Goal: Task Accomplishment & Management: Use online tool/utility

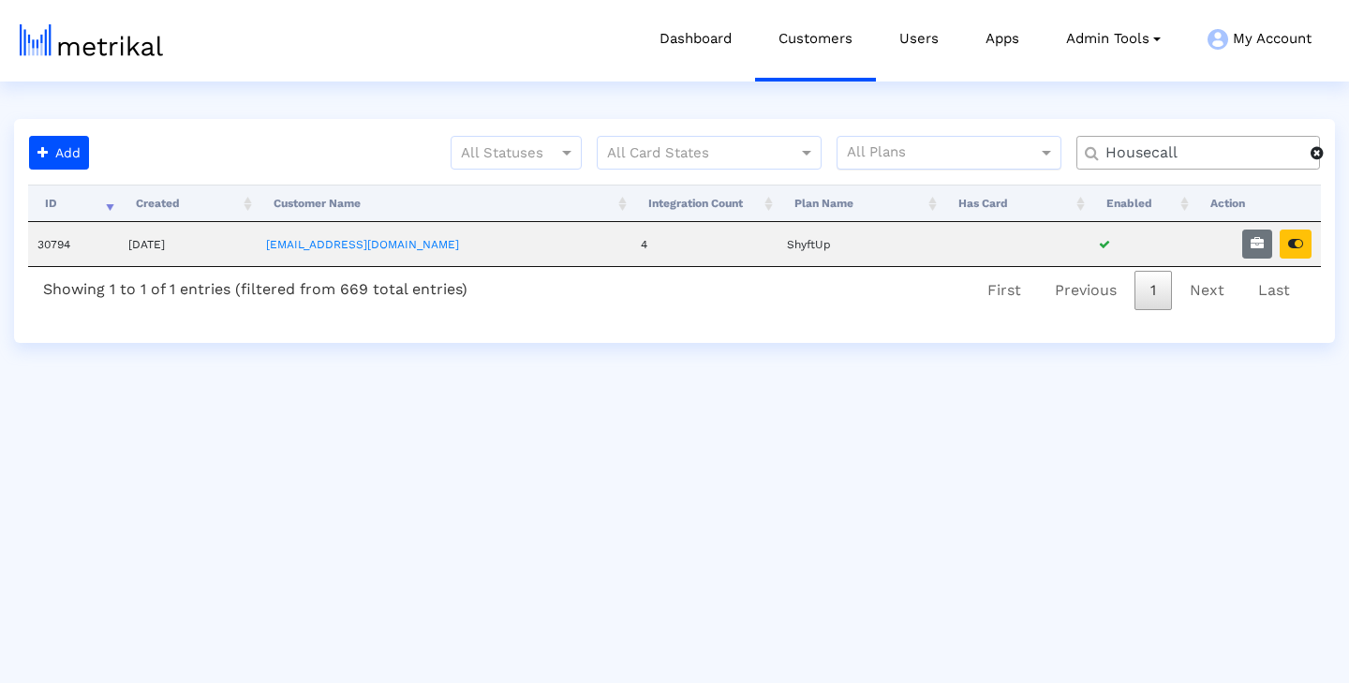
drag, startPoint x: 1183, startPoint y: 152, endPoint x: 1019, endPoint y: 149, distance: 163.9
click at [1019, 149] on div "All Statuses All Card States All Plans Housecall" at bounding box center [715, 160] width 1238 height 49
type input "salam"
drag, startPoint x: 1019, startPoint y: 149, endPoint x: 1302, endPoint y: 243, distance: 298.2
click at [1302, 243] on icon "button" at bounding box center [1295, 243] width 15 height 13
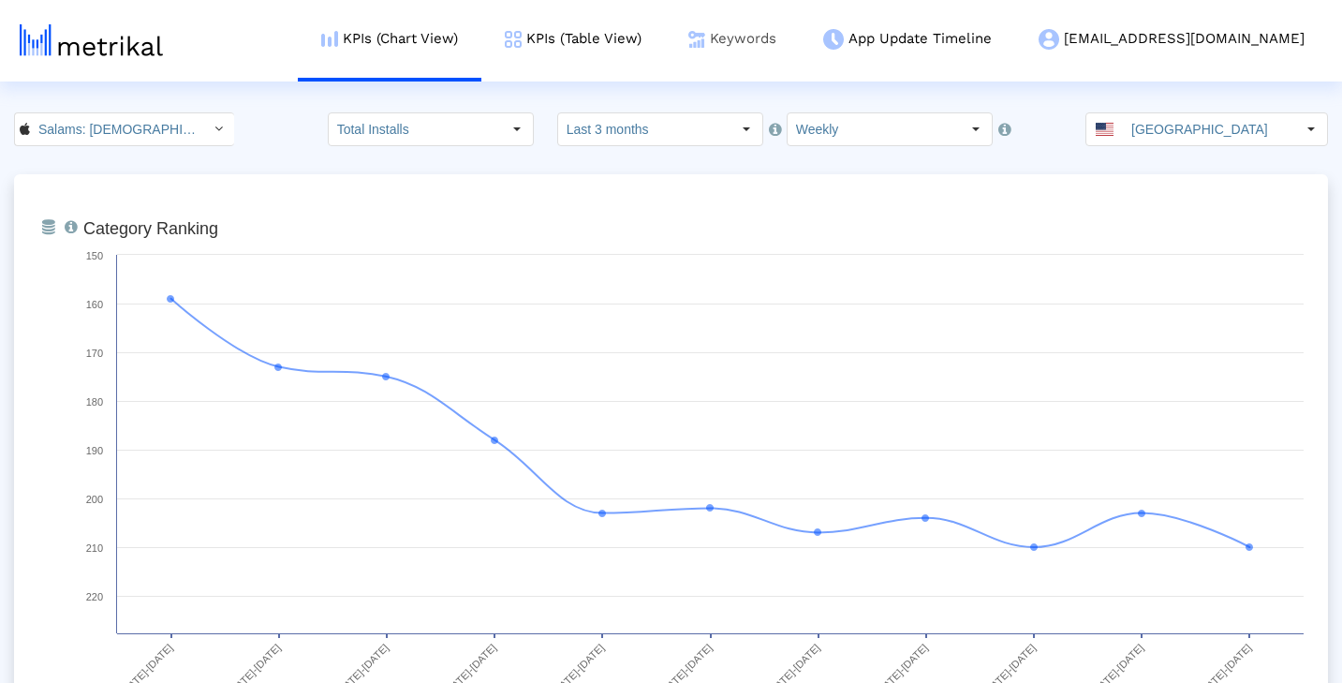
click at [800, 40] on link "Keywords" at bounding box center [732, 39] width 135 height 78
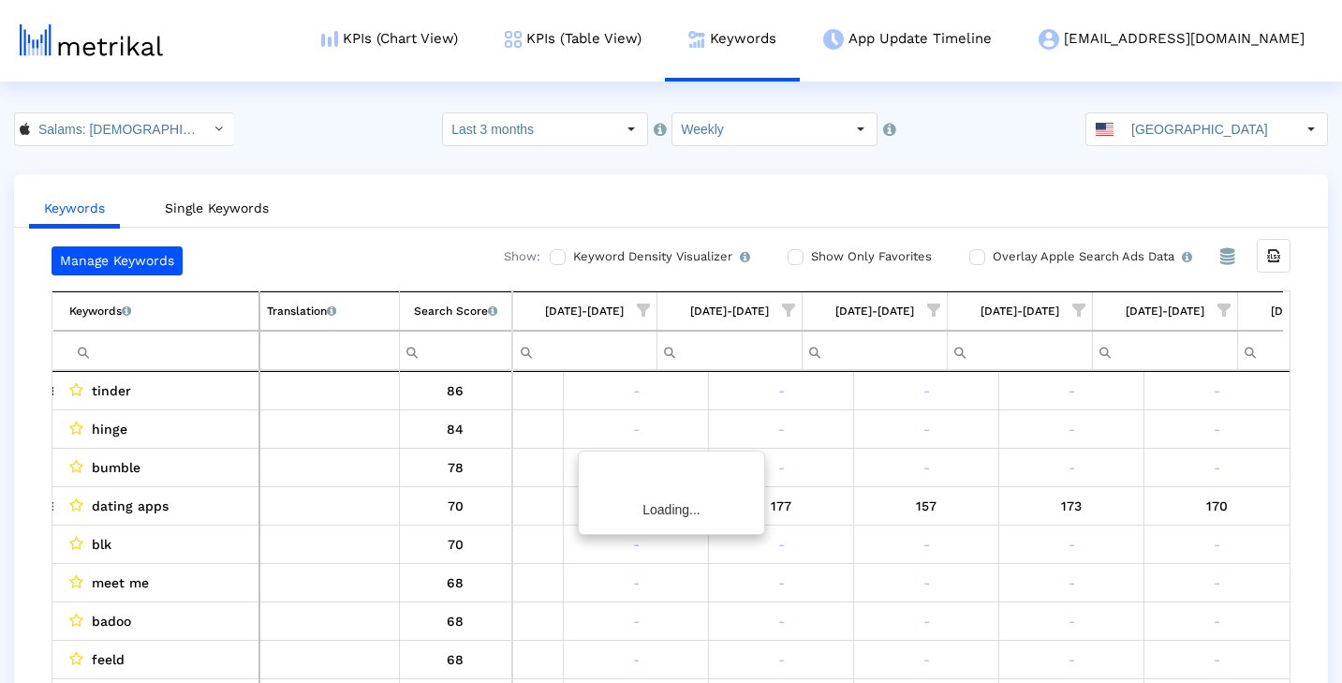
scroll to position [0, 1115]
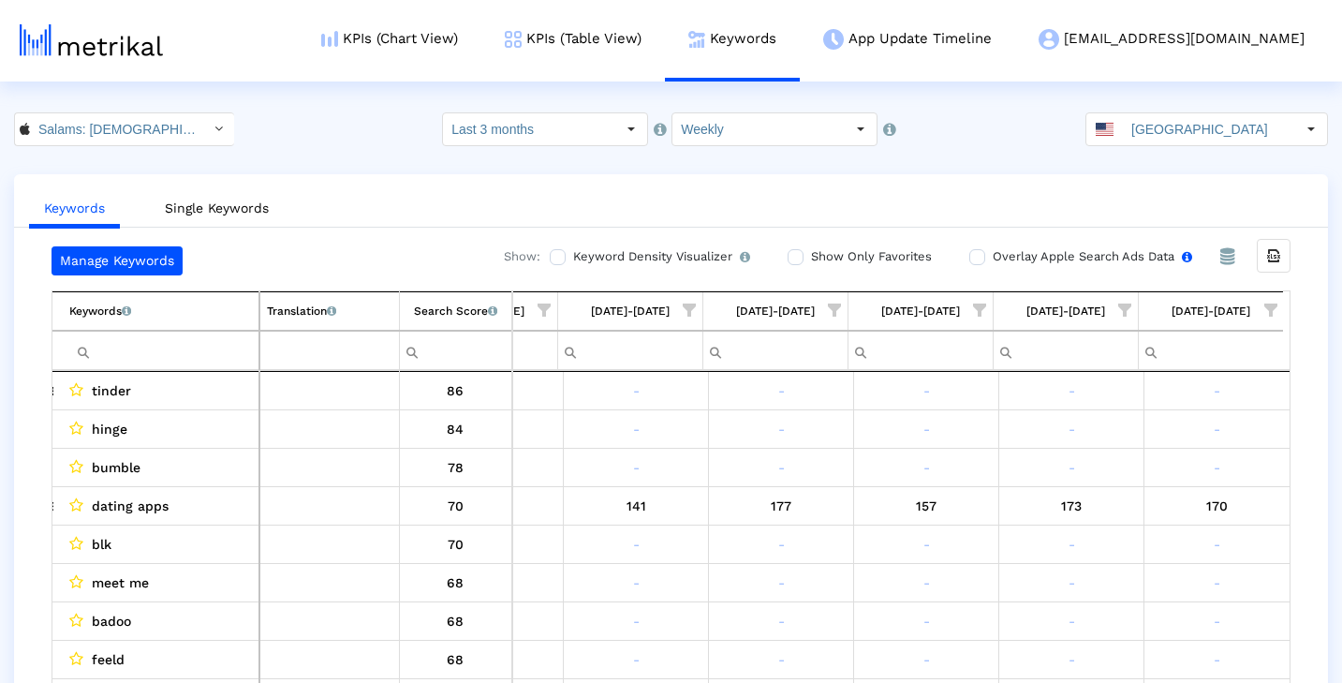
click at [977, 257] on input "Overlay Apple Search Ads Data Turn this on to view Apple Search Ads metrics (in…" at bounding box center [975, 257] width 12 height 12
checkbox input "true"
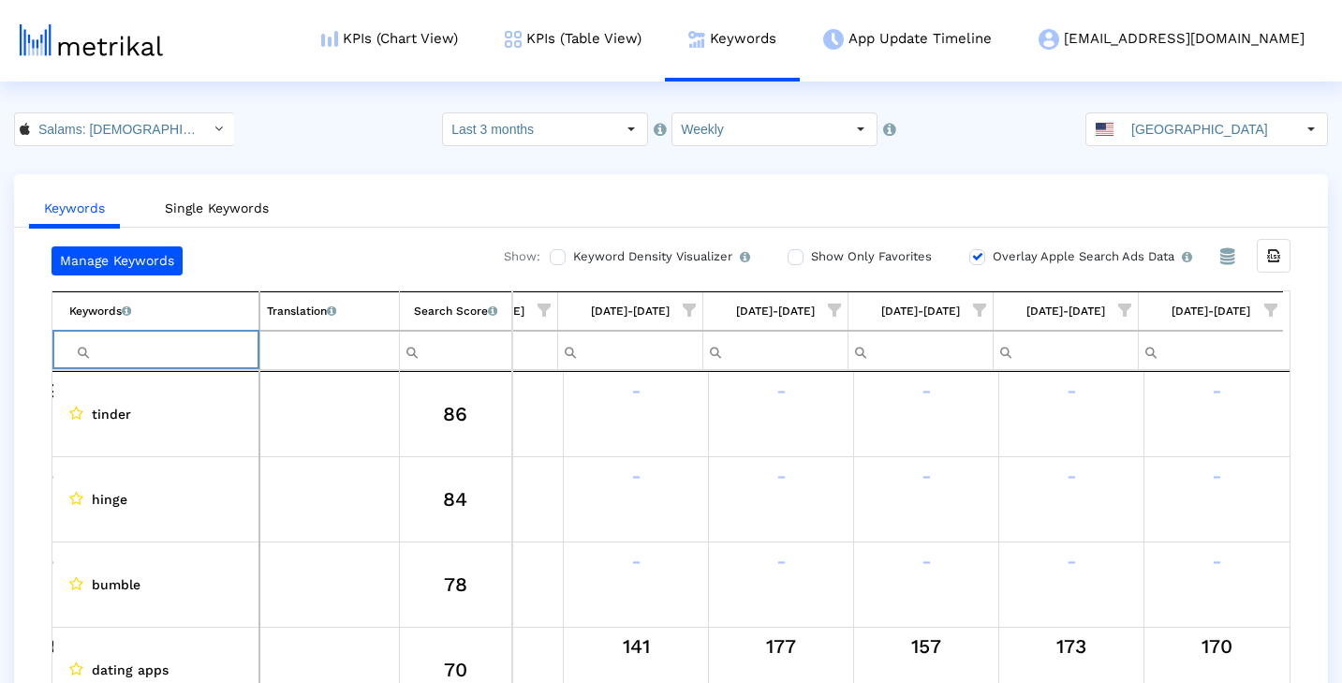
click at [222, 340] on input "Filter cell" at bounding box center [163, 350] width 189 height 31
type input "salams"
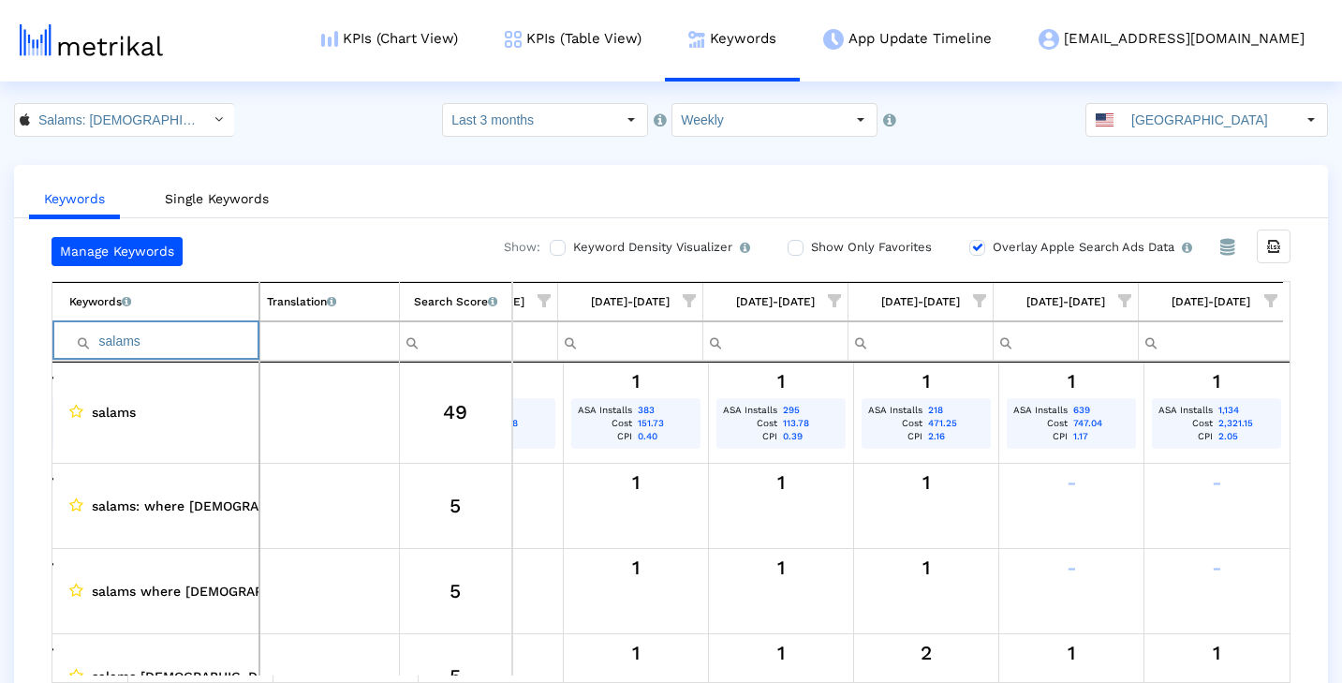
drag, startPoint x: 213, startPoint y: 341, endPoint x: 83, endPoint y: 336, distance: 129.3
click at [83, 336] on div "salams" at bounding box center [163, 341] width 189 height 31
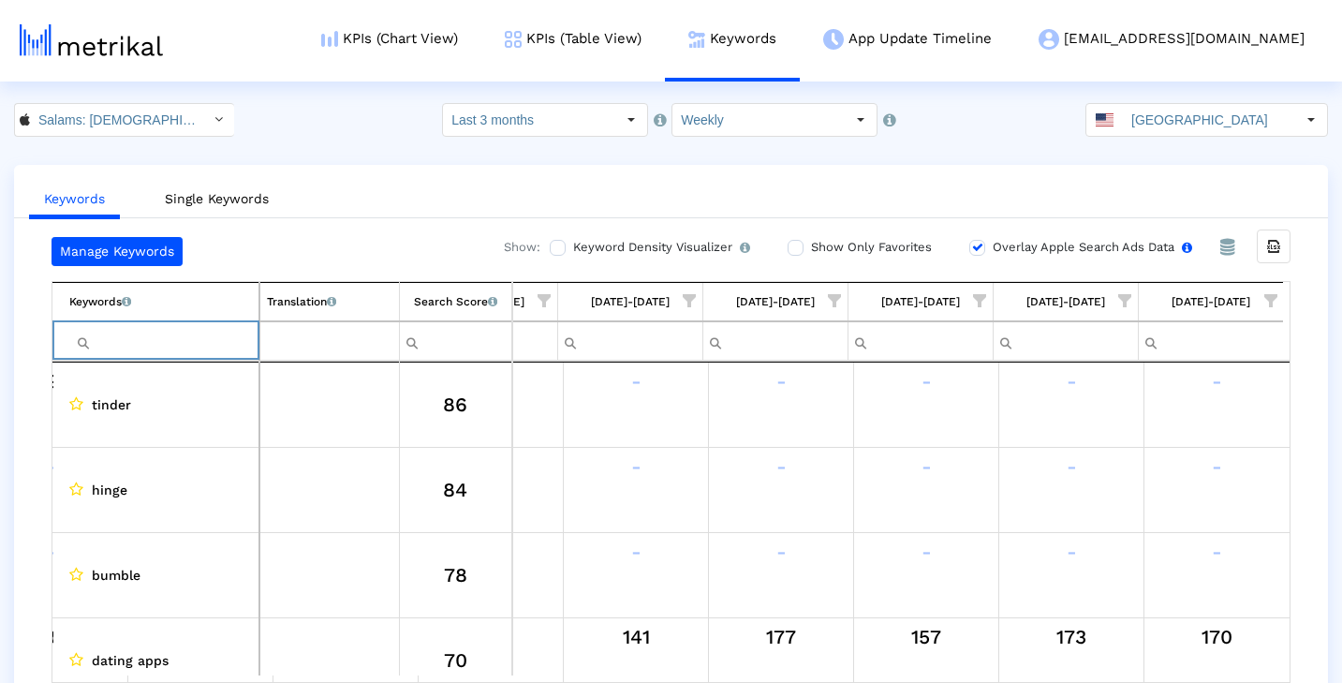
click at [969, 246] on input "Overlay Apple Search Ads Data Turn this on to view Apple Search Ads metrics (in…" at bounding box center [975, 248] width 12 height 12
checkbox input "false"
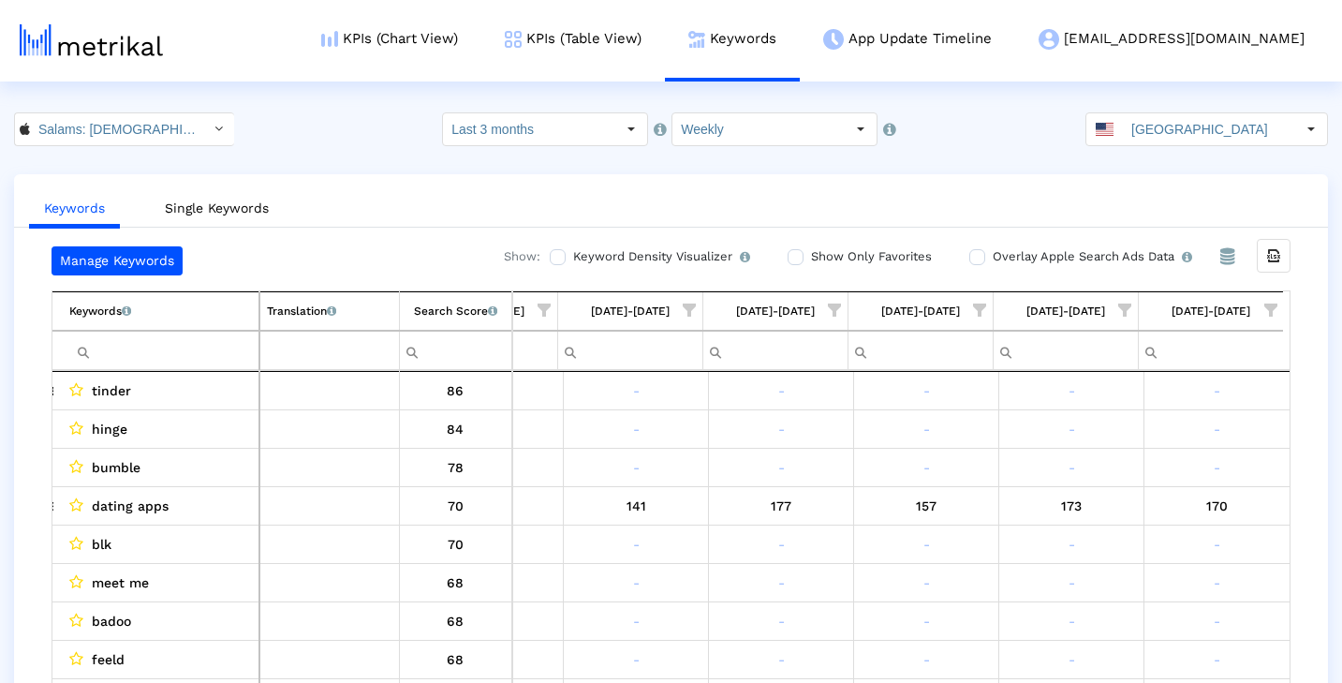
scroll to position [0, 0]
click at [1274, 303] on span "Show filter options for column '09/07/25-09/13/25'" at bounding box center [1270, 309] width 13 height 13
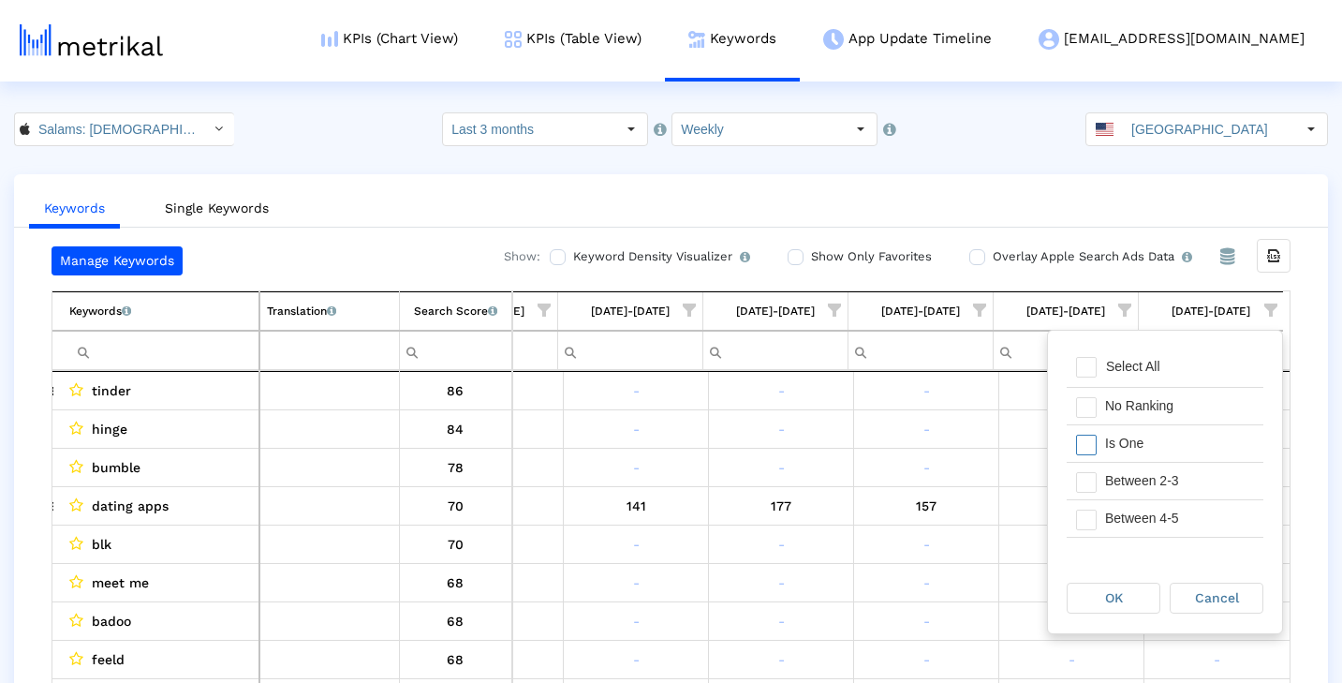
click at [1172, 447] on div "Is One" at bounding box center [1180, 443] width 168 height 37
click at [1138, 596] on div "OK" at bounding box center [1114, 597] width 92 height 29
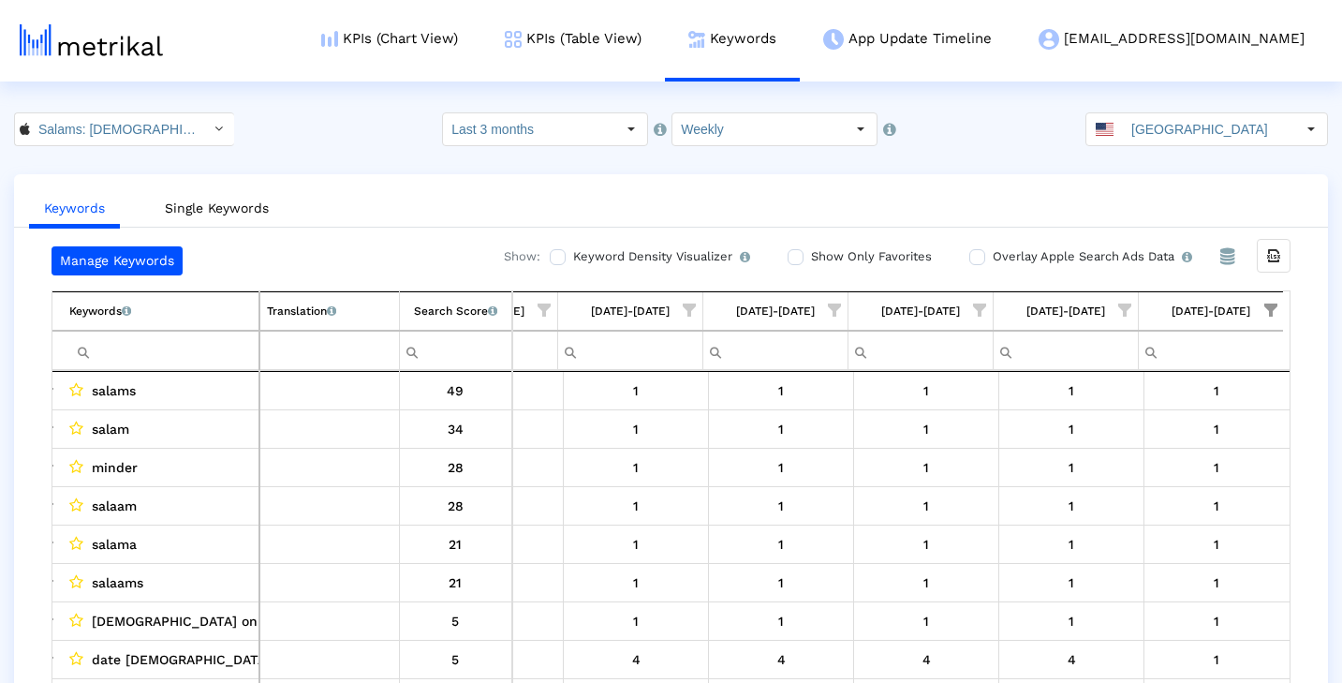
click at [1269, 312] on span "Show filter options for column '09/07/25-09/13/25'" at bounding box center [1270, 309] width 13 height 13
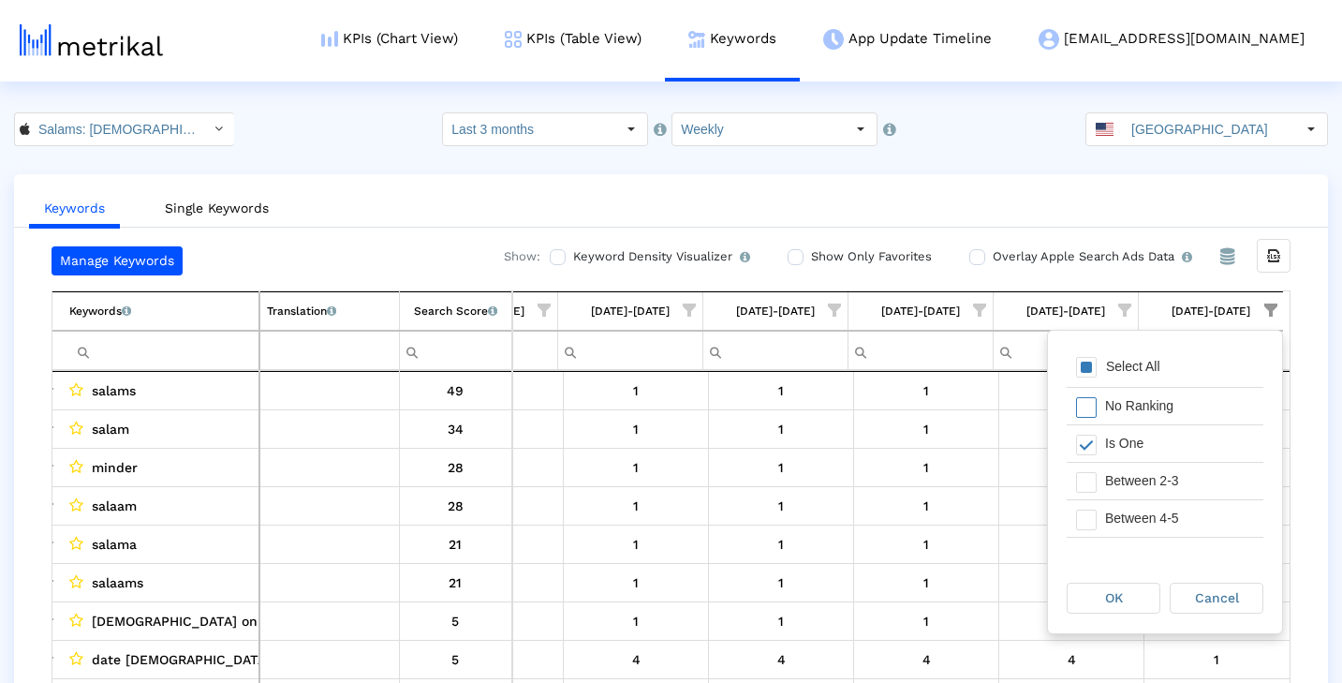
click at [1101, 197] on ul "Keywords Single Keywords" at bounding box center [671, 206] width 1314 height 44
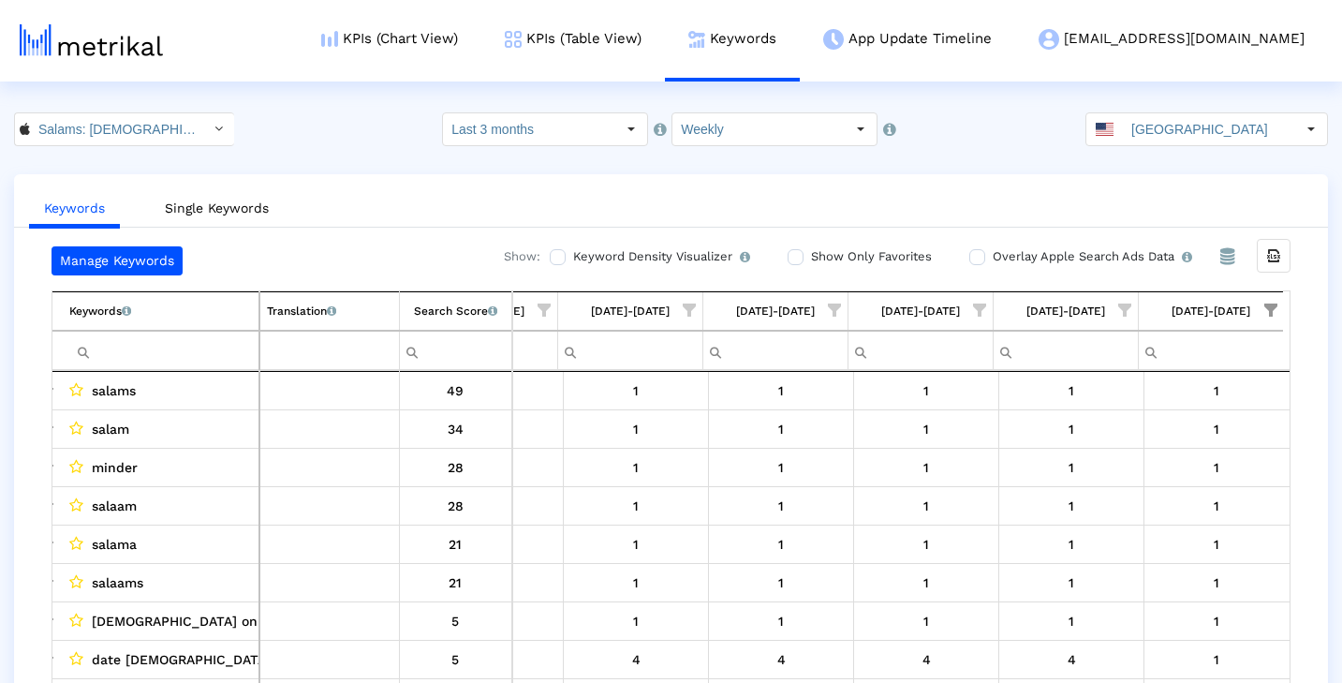
click at [1128, 307] on span "Show filter options for column '08/31/25-09/06/25'" at bounding box center [1124, 309] width 13 height 13
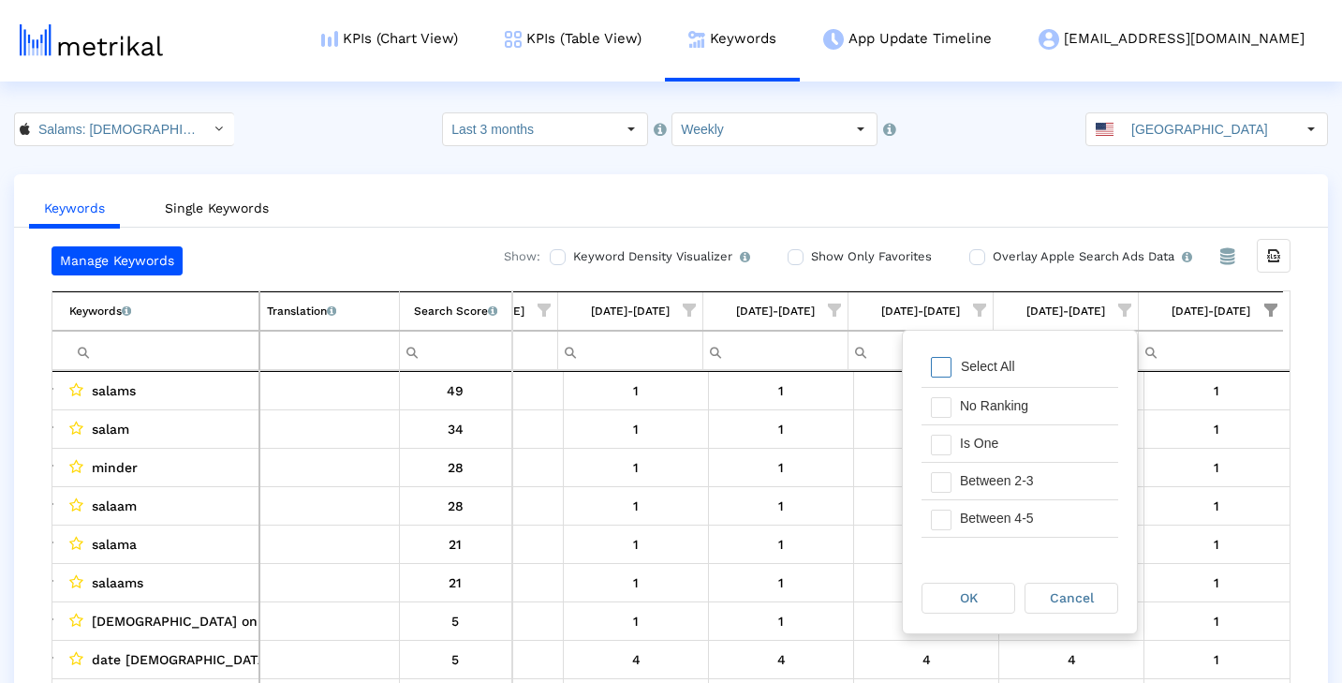
click at [1056, 364] on div "Select All" at bounding box center [1019, 367] width 197 height 37
click at [1032, 446] on div "Is One" at bounding box center [1035, 443] width 168 height 37
click at [980, 596] on div "OK" at bounding box center [968, 597] width 92 height 29
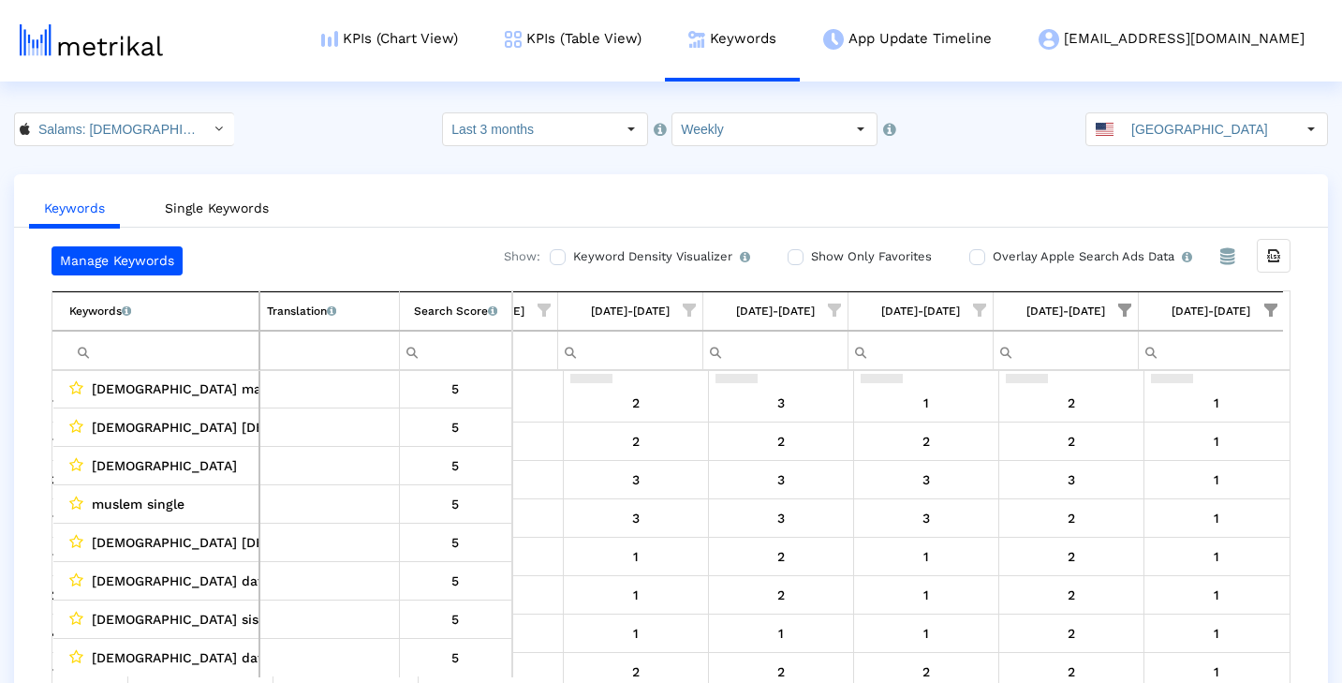
click at [1126, 310] on span "Show filter options for column '08/31/25-09/06/25'" at bounding box center [1124, 309] width 13 height 13
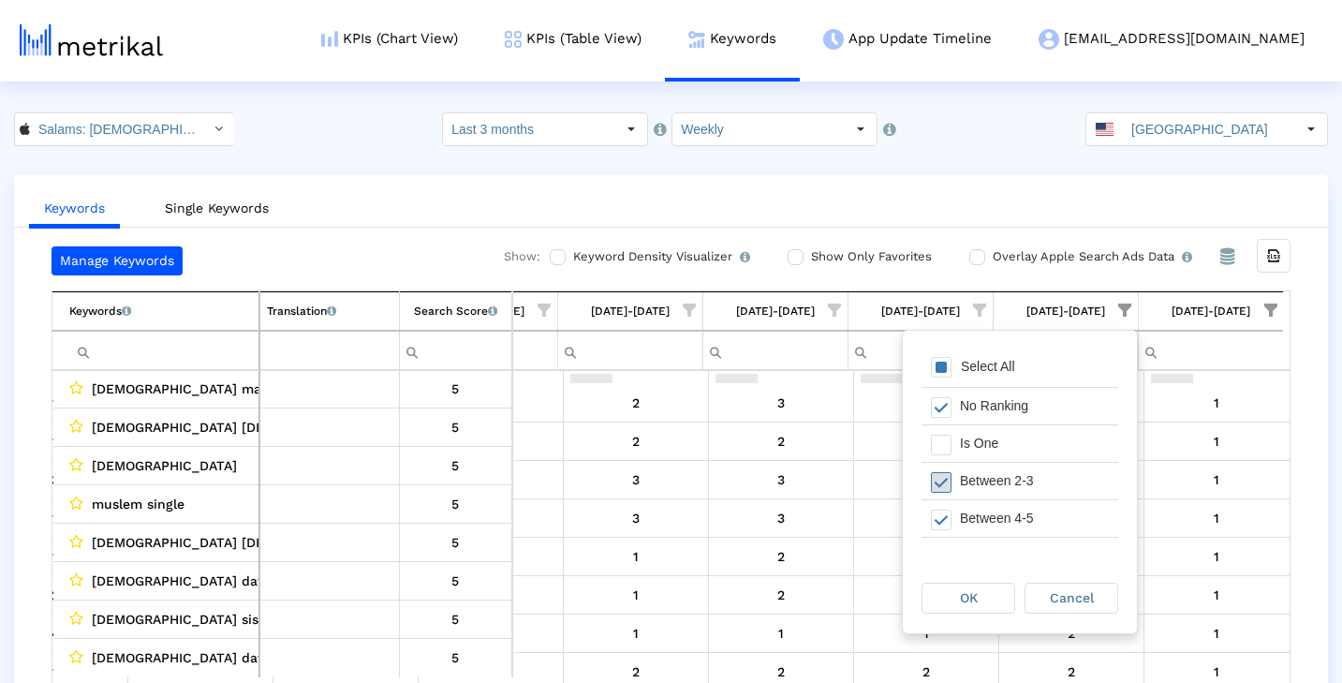
click at [940, 486] on span "Filter options" at bounding box center [941, 482] width 21 height 21
click at [942, 513] on span "Filter options" at bounding box center [941, 519] width 21 height 21
click at [948, 479] on span "Filter options" at bounding box center [941, 477] width 21 height 21
click at [970, 588] on div "OK" at bounding box center [968, 597] width 92 height 29
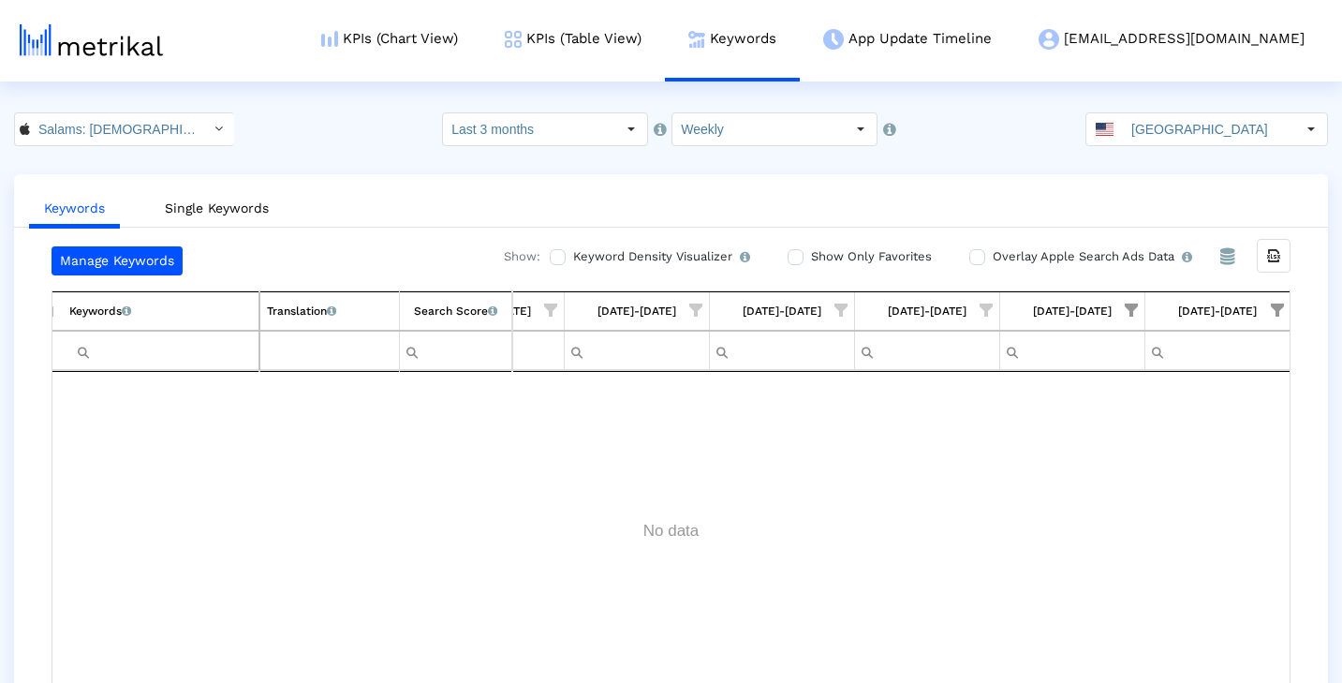
click at [1273, 309] on span "Show filter options for column '09/07/25-09/13/25'" at bounding box center [1277, 309] width 13 height 13
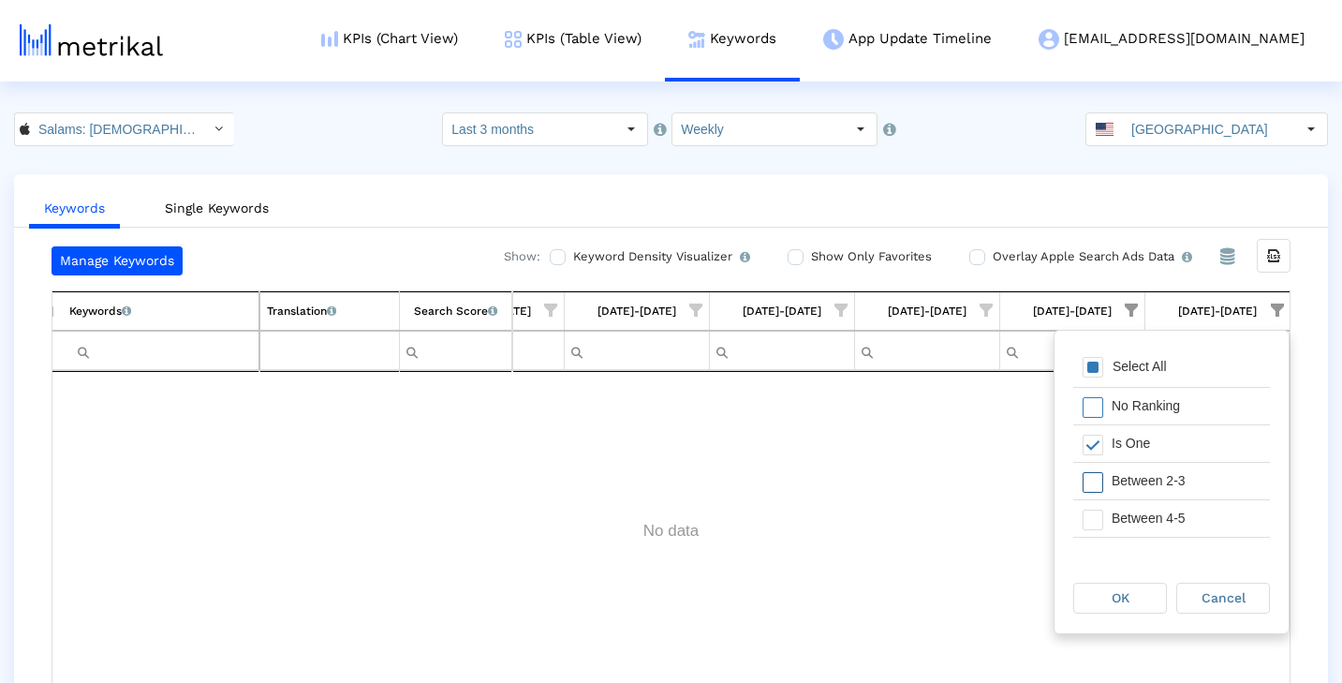
click at [1091, 477] on span "Filter options" at bounding box center [1093, 482] width 21 height 21
click at [1098, 510] on span "Filter options" at bounding box center [1093, 519] width 21 height 21
click at [1093, 450] on span "Filter options" at bounding box center [1093, 451] width 21 height 21
click at [1092, 491] on span "Filter options" at bounding box center [1093, 489] width 21 height 21
click at [1113, 594] on span "OK" at bounding box center [1121, 597] width 18 height 15
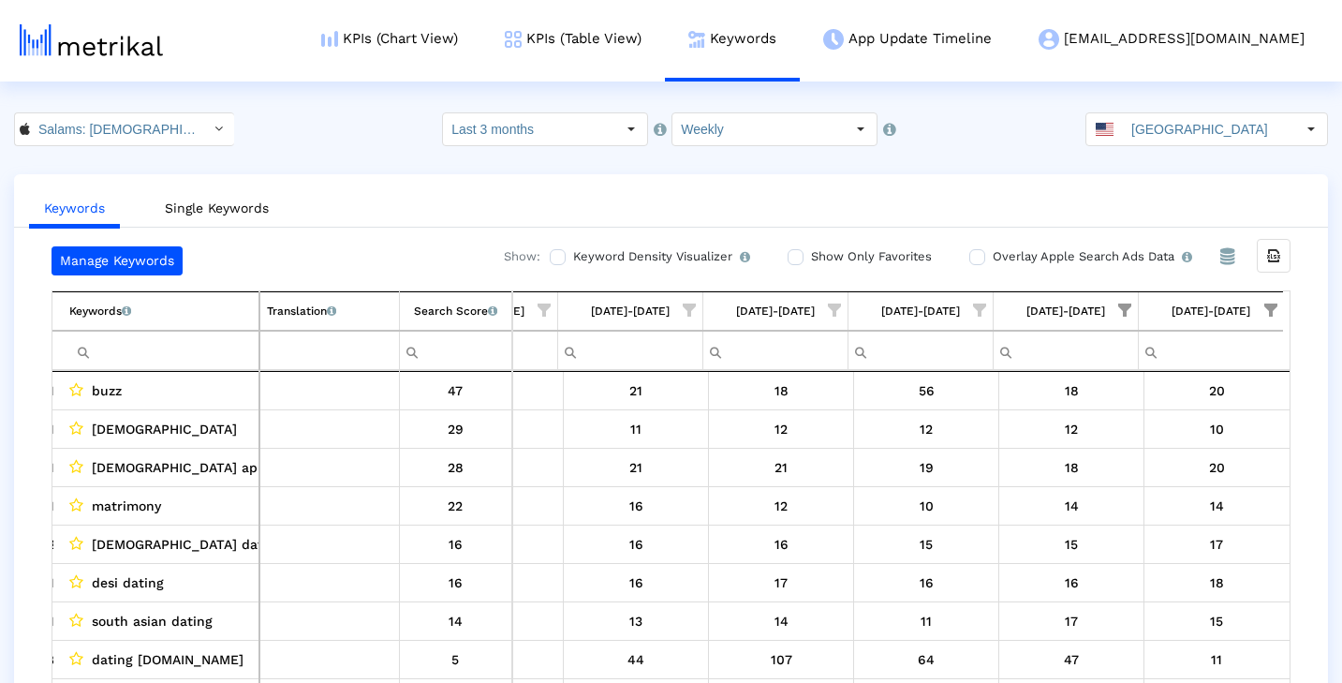
click at [1269, 308] on span "Show filter options for column '09/07/25-09/13/25'" at bounding box center [1270, 309] width 13 height 13
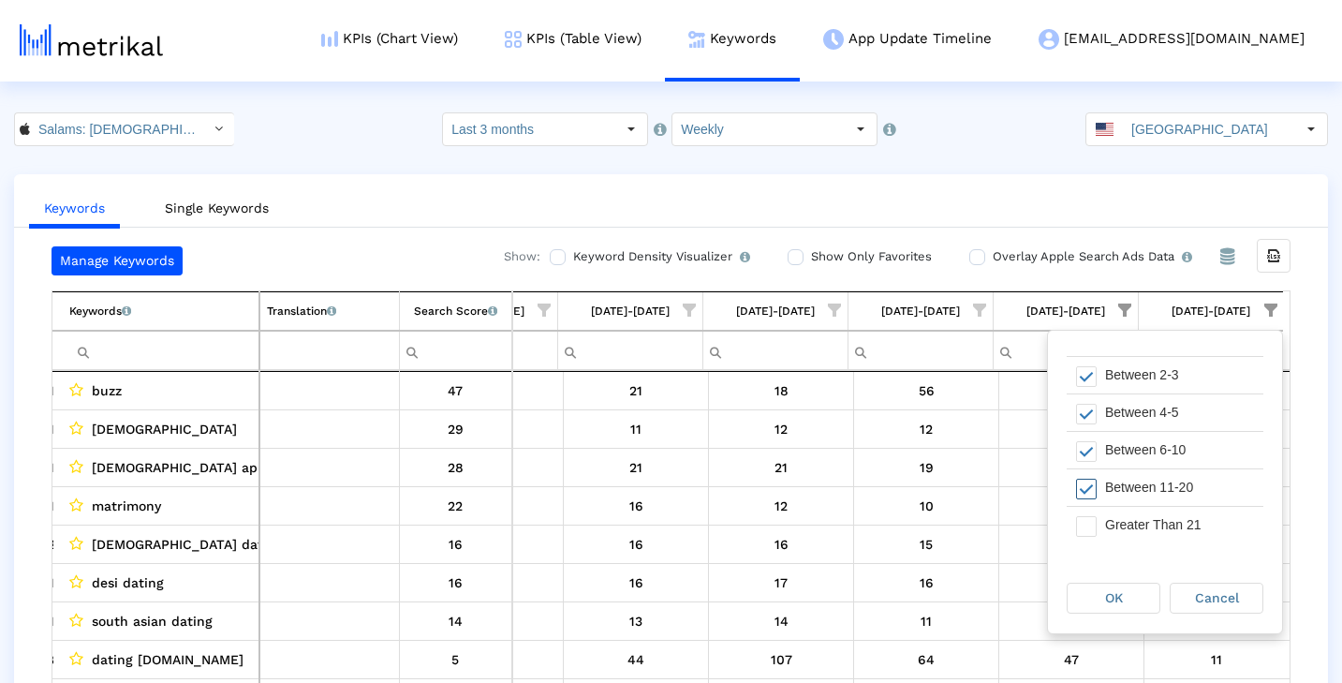
click at [1207, 493] on div "Between 11-20" at bounding box center [1180, 487] width 168 height 37
click at [1141, 598] on div "OK" at bounding box center [1114, 597] width 92 height 29
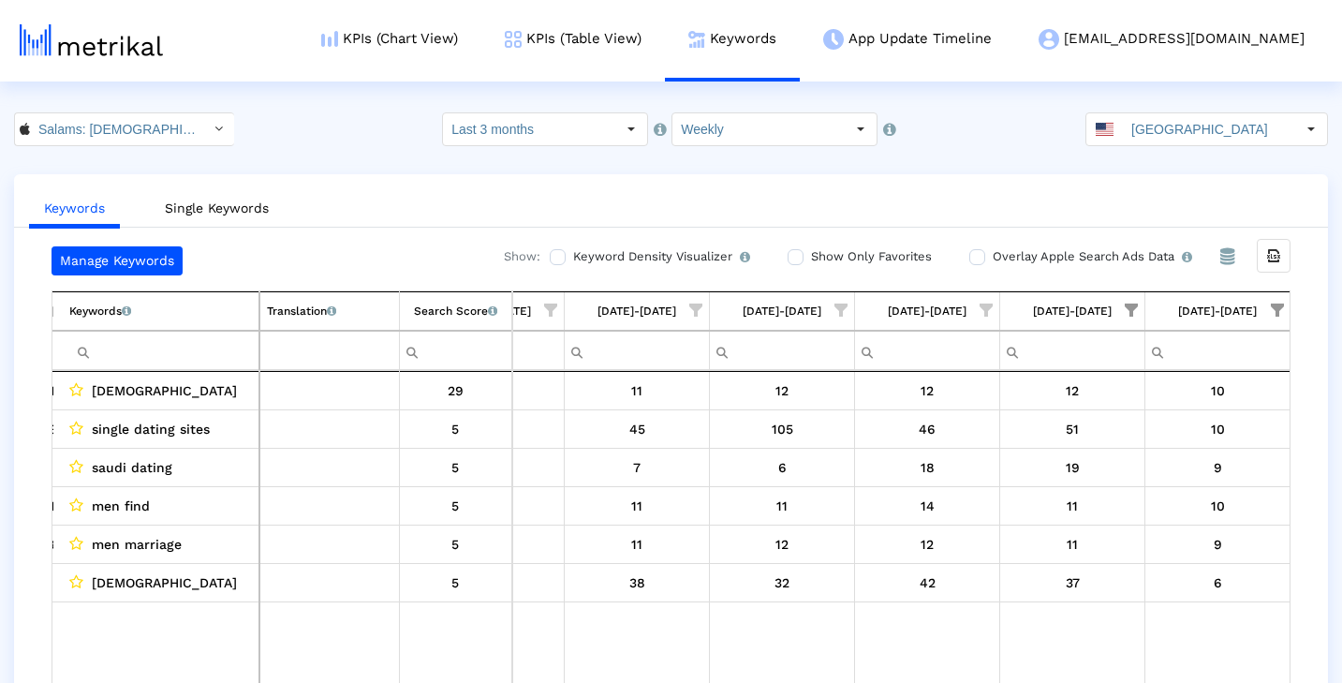
click at [1132, 306] on span "Show filter options for column '08/31/25-09/06/25'" at bounding box center [1131, 309] width 13 height 13
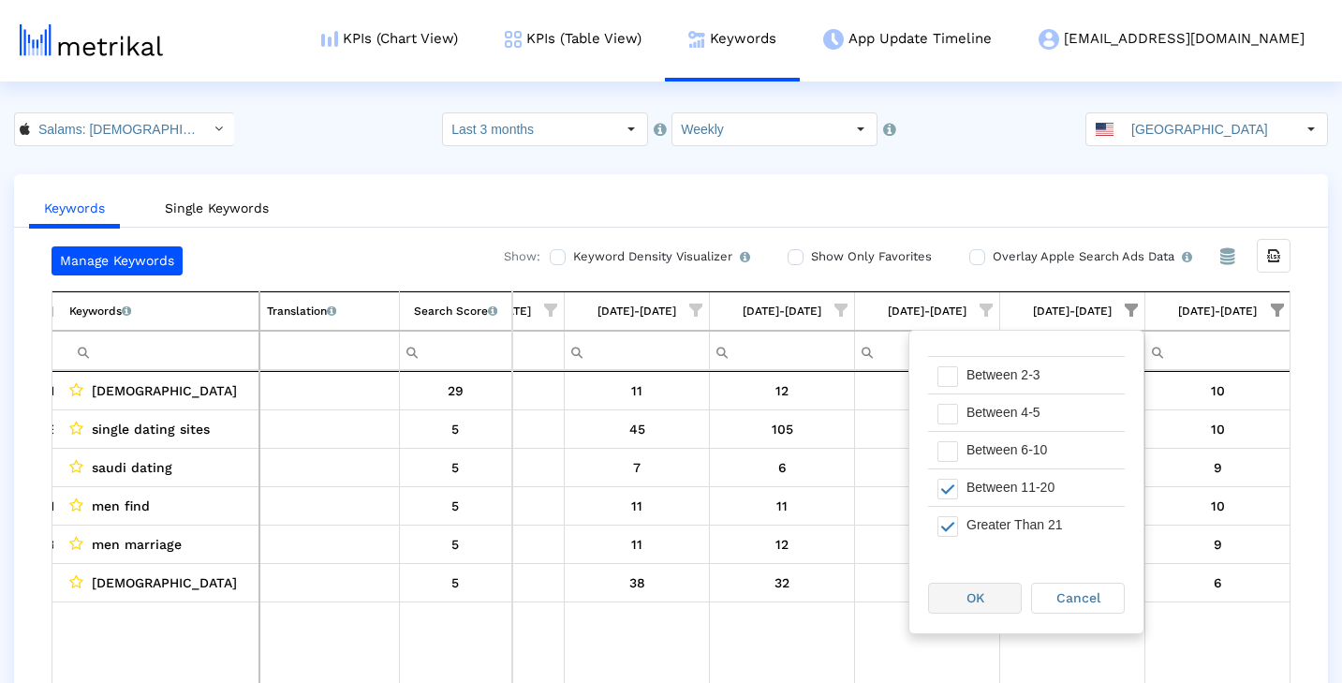
click at [981, 599] on span "OK" at bounding box center [975, 597] width 18 height 15
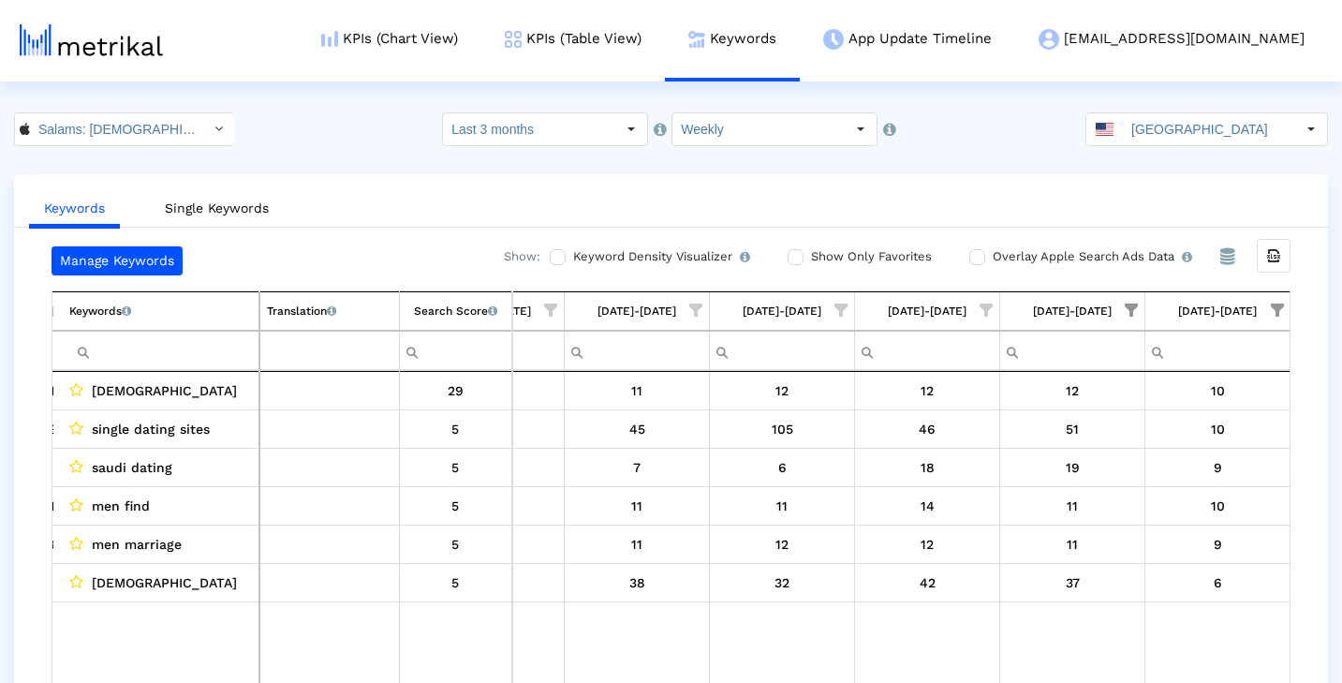
click at [1133, 315] on span "Show filter options for column '08/31/25-09/06/25'" at bounding box center [1131, 309] width 13 height 13
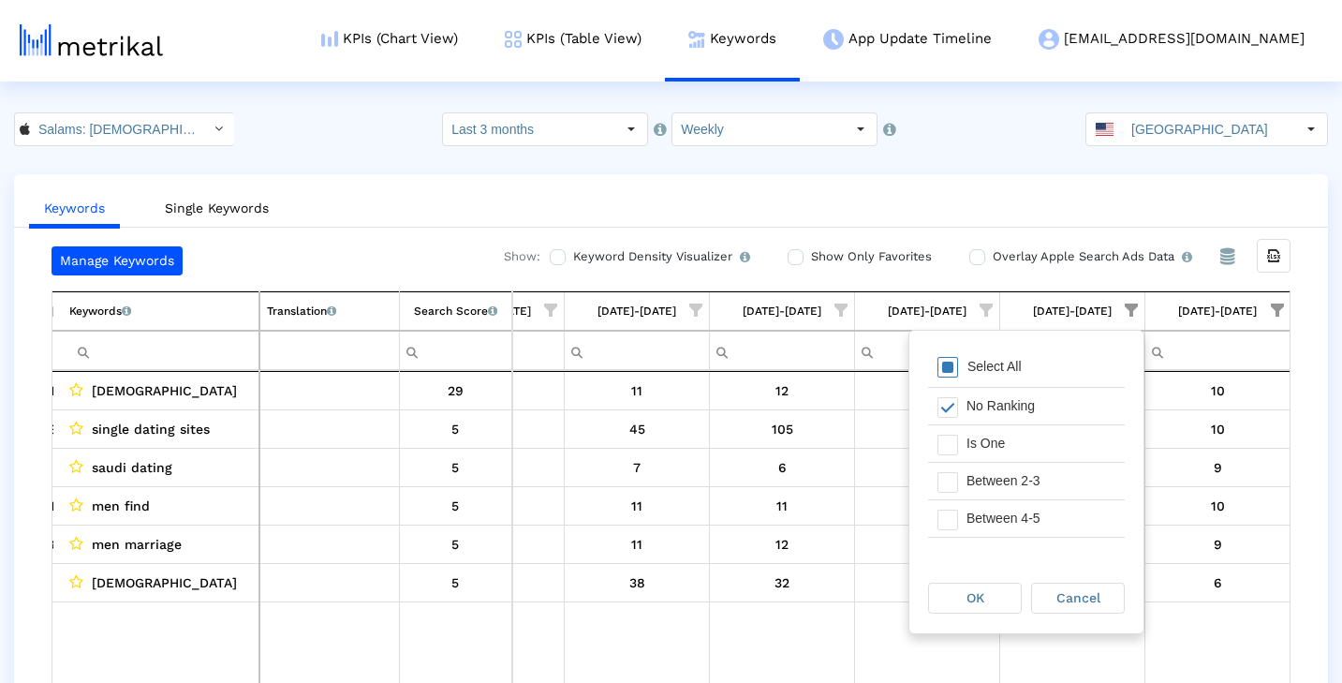
click at [1077, 360] on div "Select All" at bounding box center [1026, 367] width 197 height 37
click at [988, 597] on div "OK" at bounding box center [975, 597] width 92 height 29
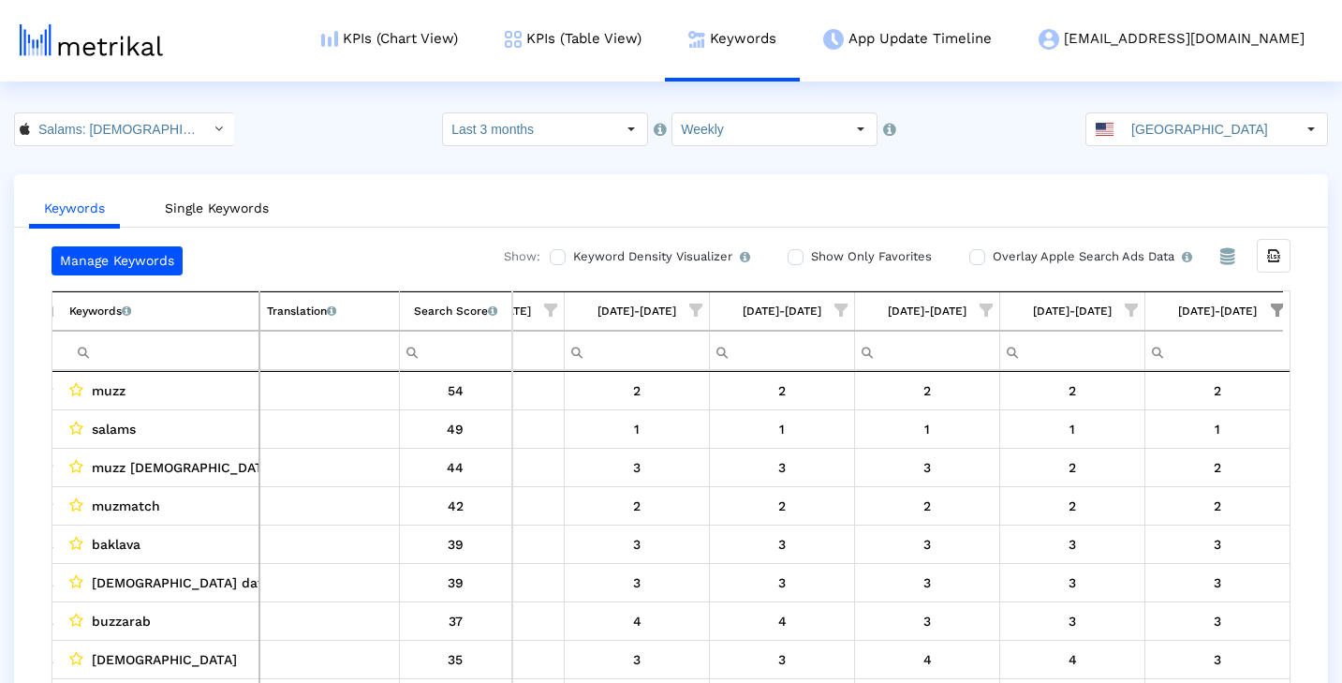
click at [1273, 307] on span "Show filter options for column '09/07/25-09/13/25'" at bounding box center [1277, 309] width 13 height 13
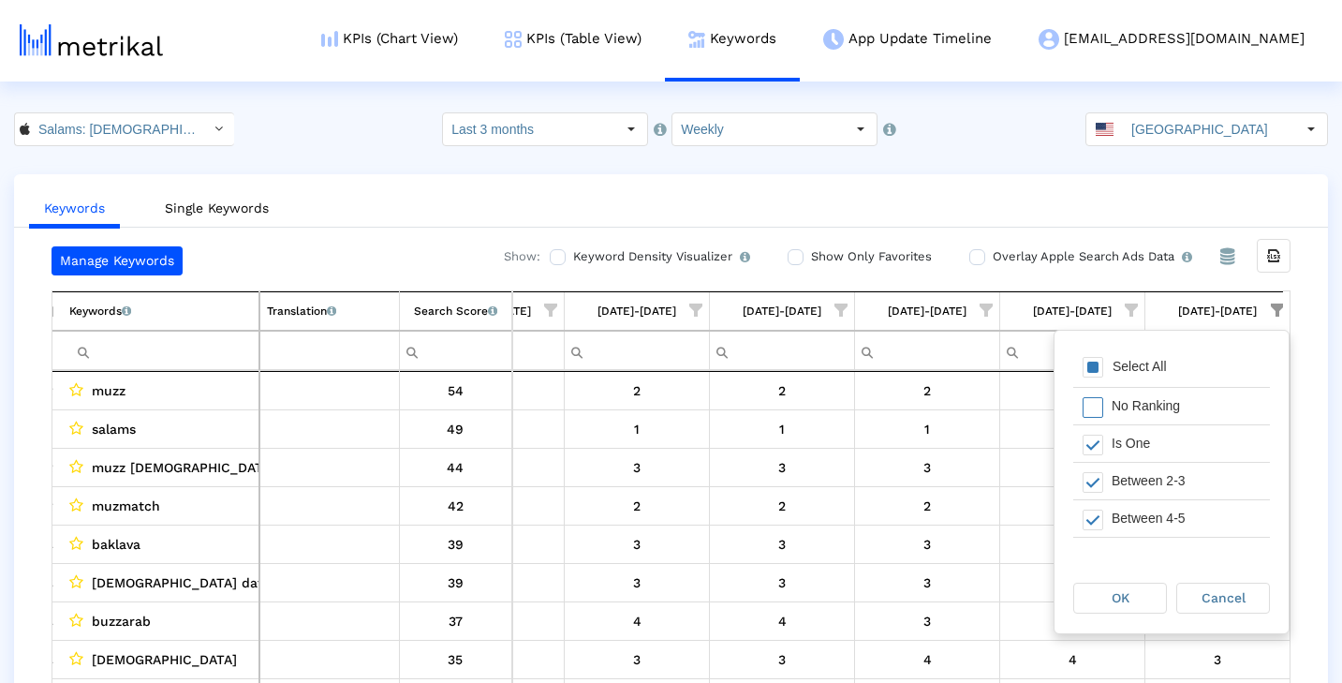
click at [1182, 367] on div "Select All" at bounding box center [1171, 367] width 197 height 37
click at [1135, 593] on div "OK" at bounding box center [1120, 597] width 92 height 29
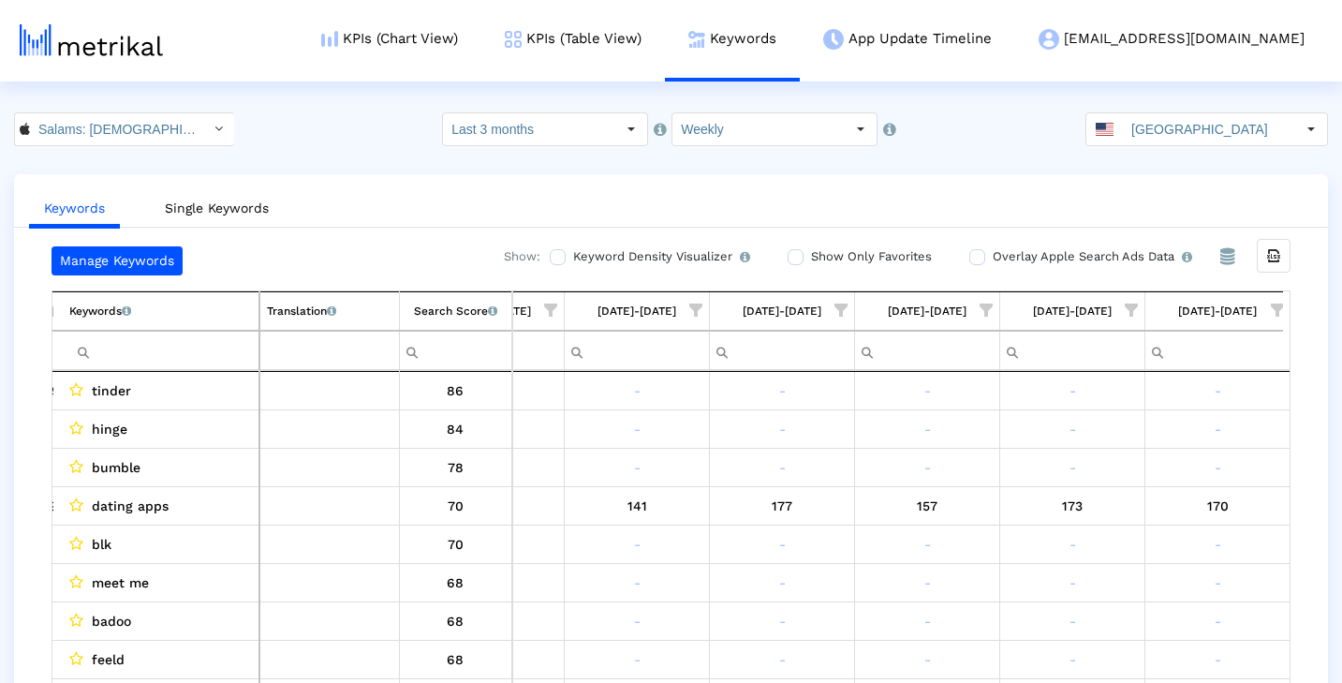
click at [219, 349] on input "Filter cell" at bounding box center [163, 350] width 189 height 31
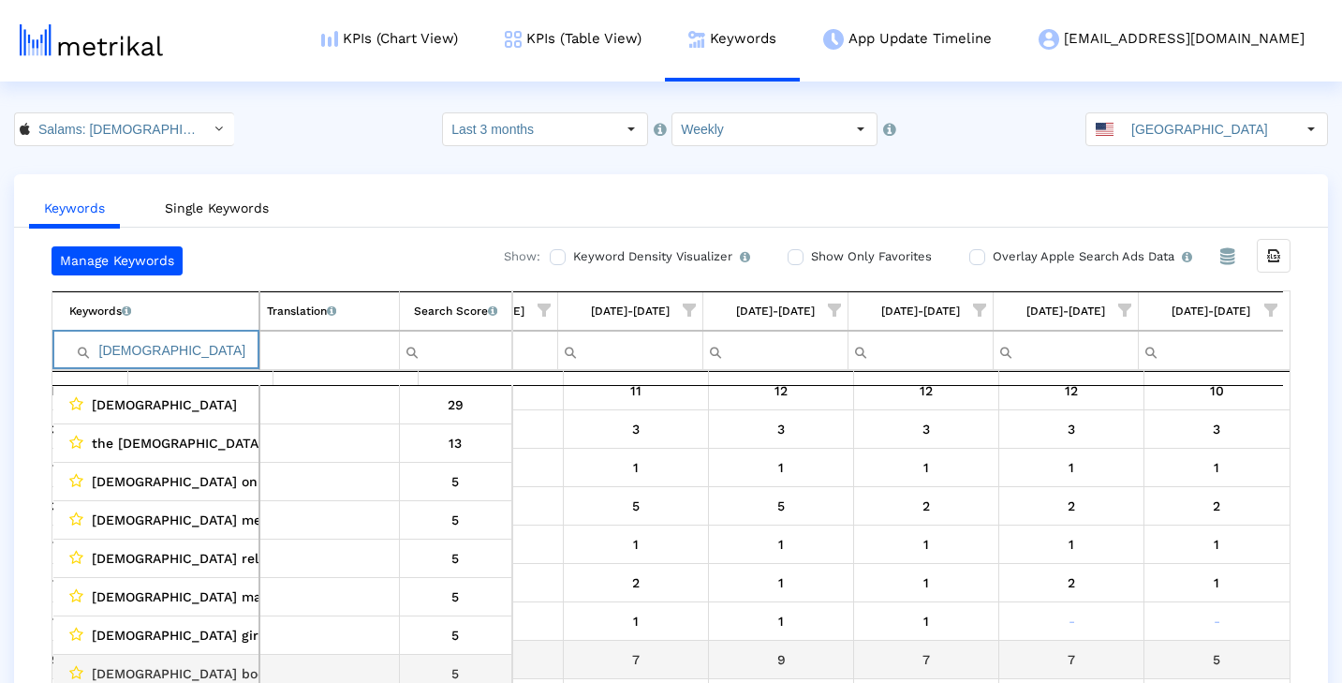
scroll to position [0, 1115]
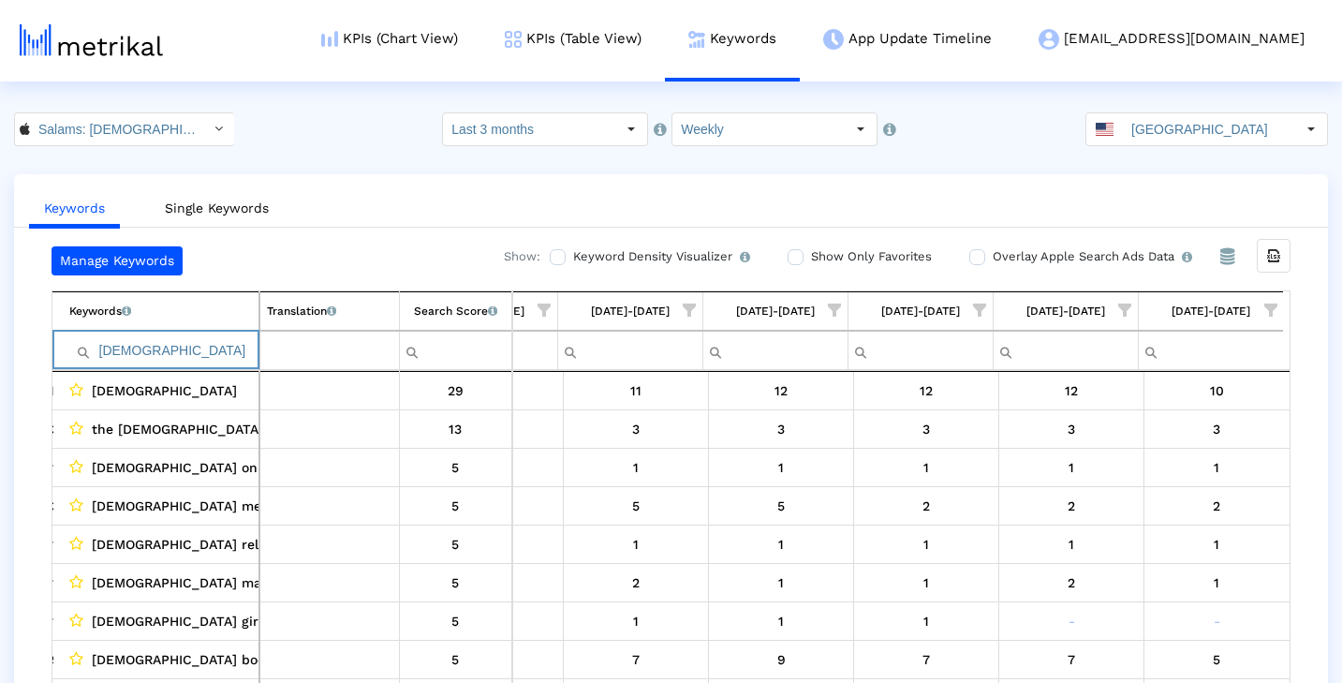
drag, startPoint x: 139, startPoint y: 357, endPoint x: 48, endPoint y: 353, distance: 90.9
click at [48, 353] on div "Manage Keywords Show: Keyword Density Visualizer Turn this on to view where and…" at bounding box center [671, 469] width 1314 height 446
type input "muslims"
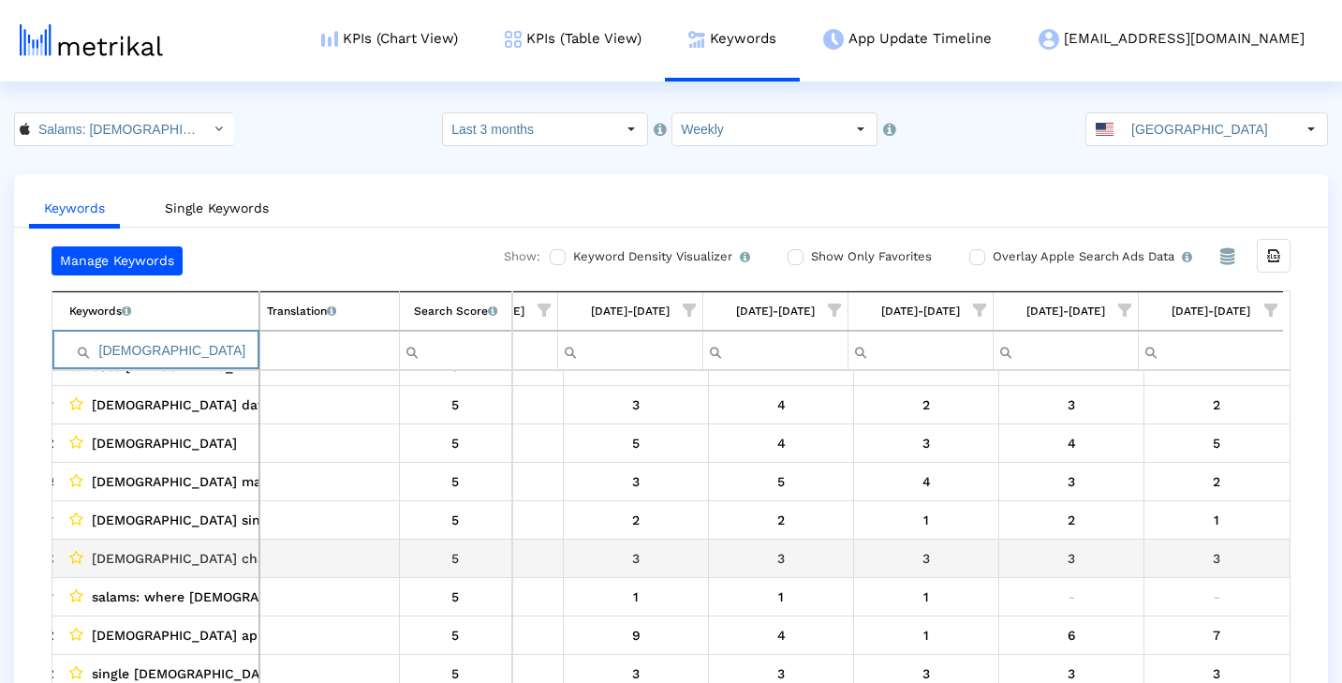
scroll to position [66, 1115]
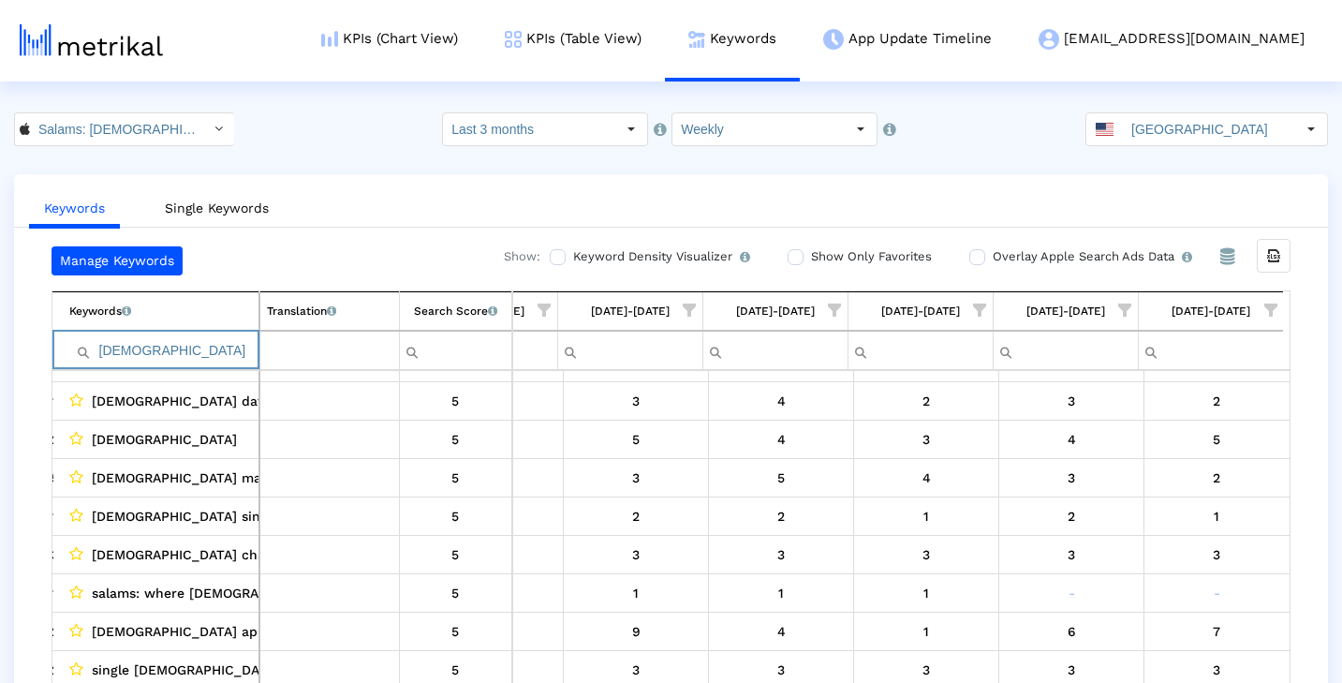
drag, startPoint x: 207, startPoint y: 350, endPoint x: 52, endPoint y: 347, distance: 155.5
click at [52, 347] on div "Keywords List of keywords that are currently being tracked in Mobile Action. Tr…" at bounding box center [671, 330] width 1239 height 80
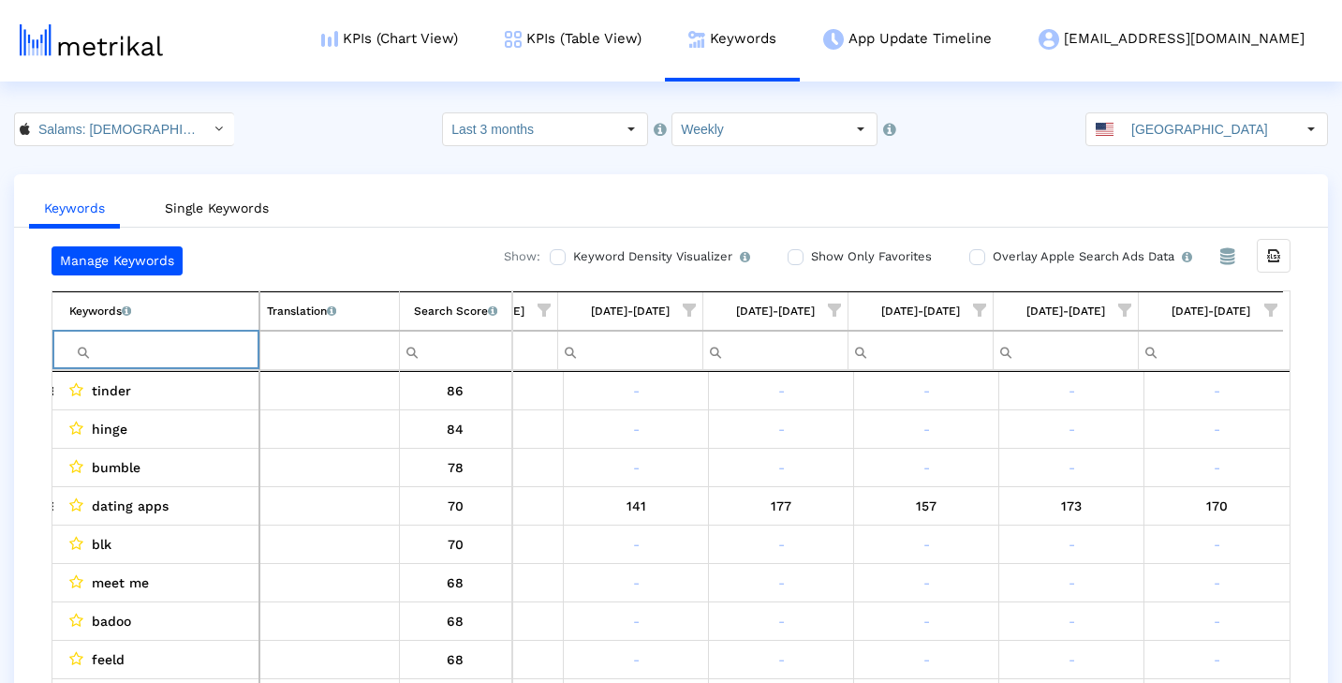
scroll to position [0, 0]
click at [1273, 307] on span "Show filter options for column '09/07/25-09/13/25'" at bounding box center [1270, 309] width 13 height 13
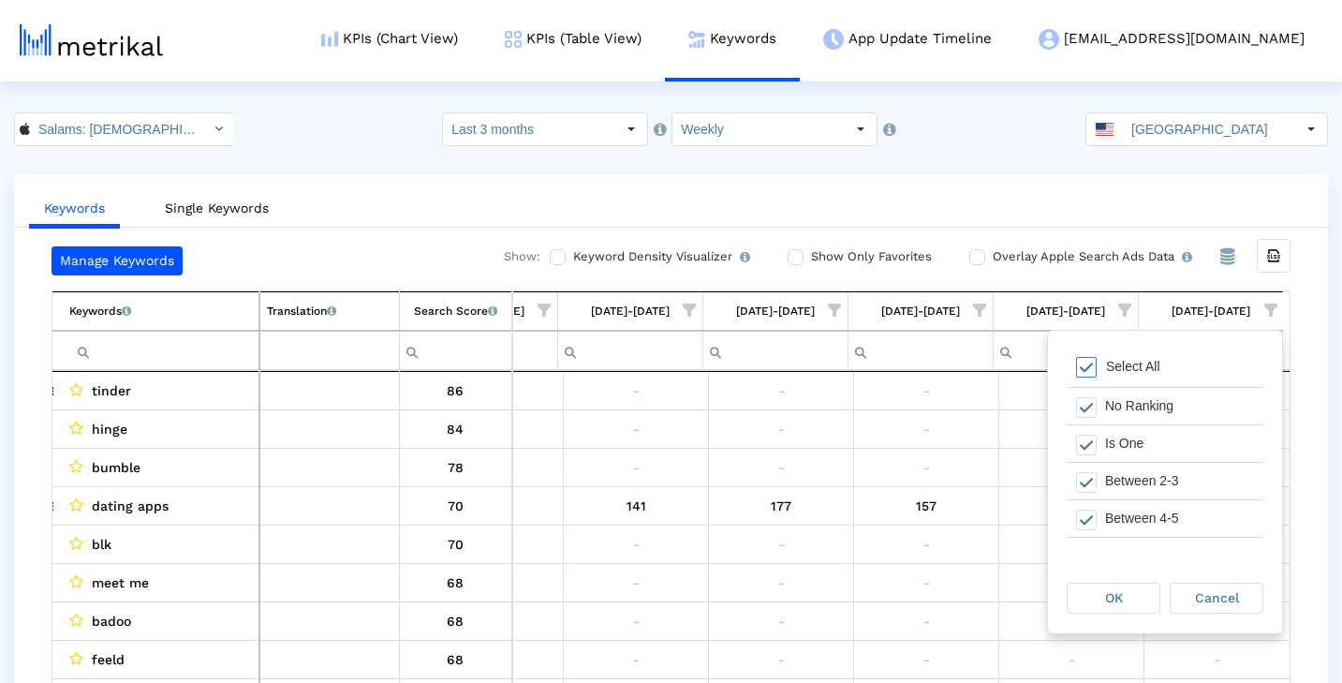
click at [1090, 358] on span "Filter options" at bounding box center [1086, 367] width 21 height 21
click at [1098, 439] on div "Is One" at bounding box center [1180, 443] width 168 height 37
click at [1108, 608] on div "OK" at bounding box center [1114, 597] width 92 height 29
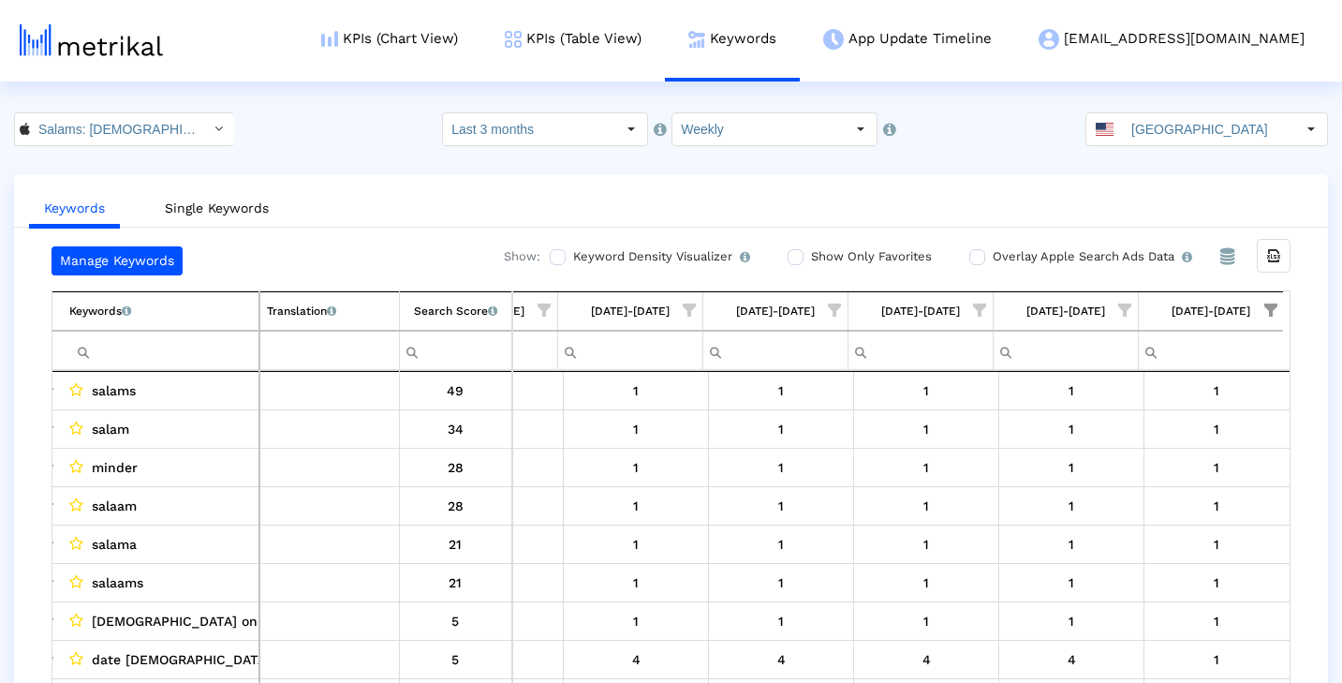
click at [1125, 312] on span "Show filter options for column '08/31/25-09/06/25'" at bounding box center [1124, 309] width 13 height 13
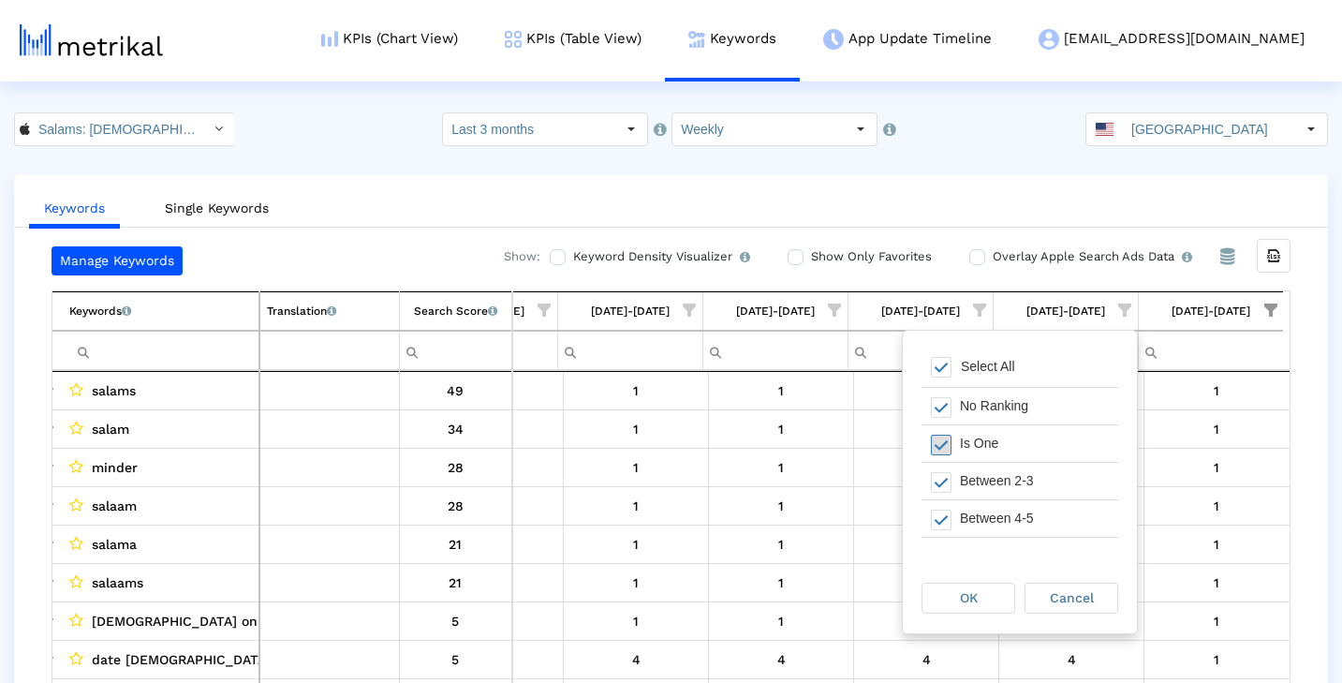
click at [942, 445] on span "Filter options" at bounding box center [941, 445] width 21 height 21
click at [976, 591] on span "OK" at bounding box center [969, 597] width 18 height 15
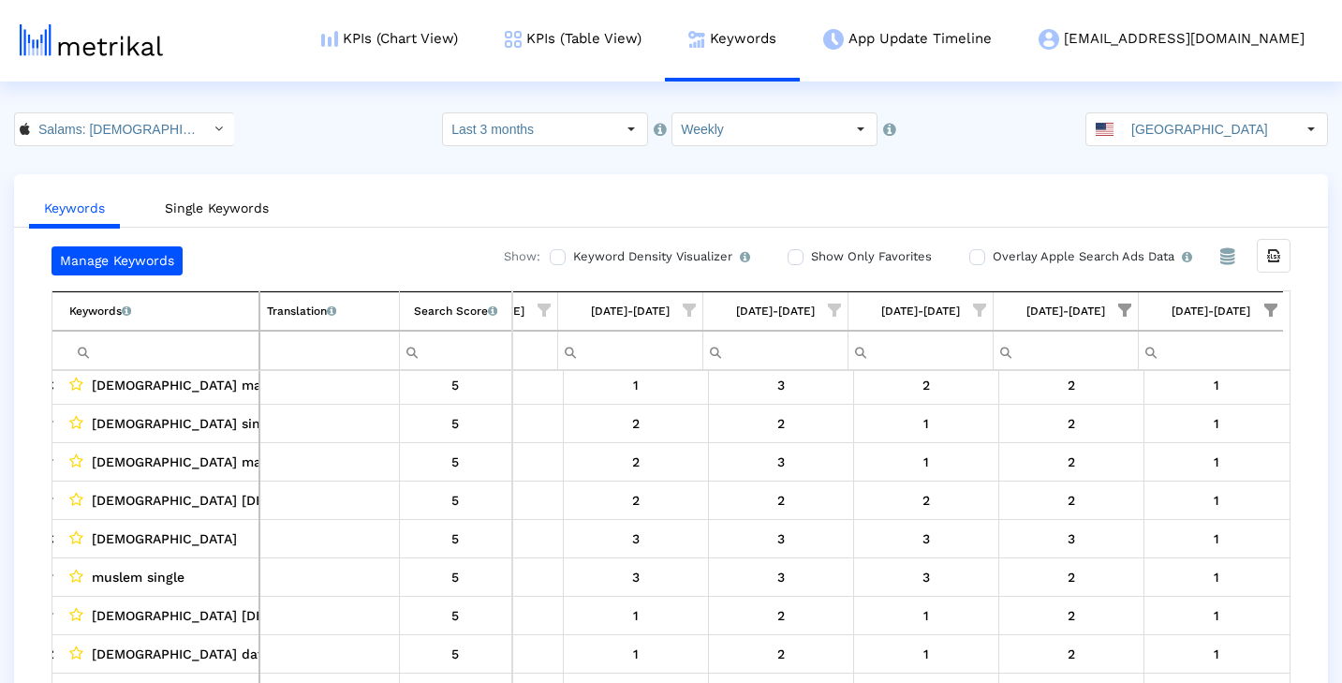
scroll to position [248, 1115]
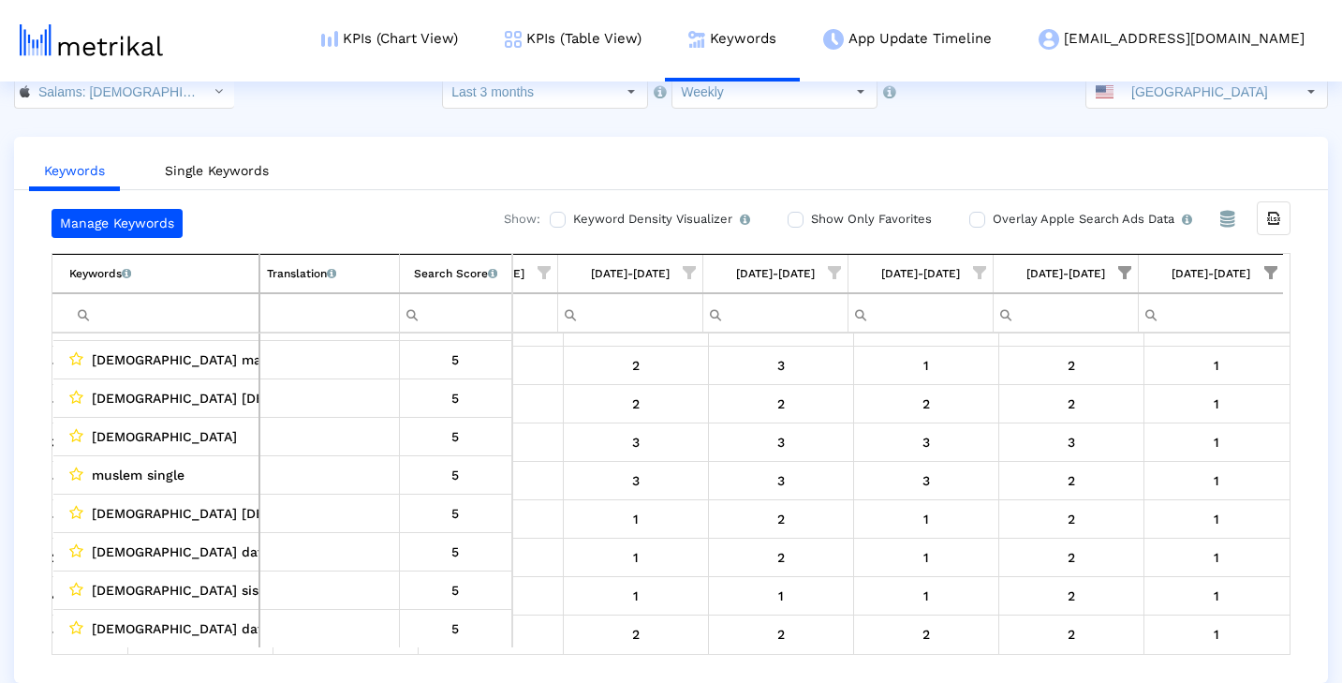
click at [1276, 269] on span "Show filter options for column '09/07/25-09/13/25'" at bounding box center [1270, 272] width 13 height 13
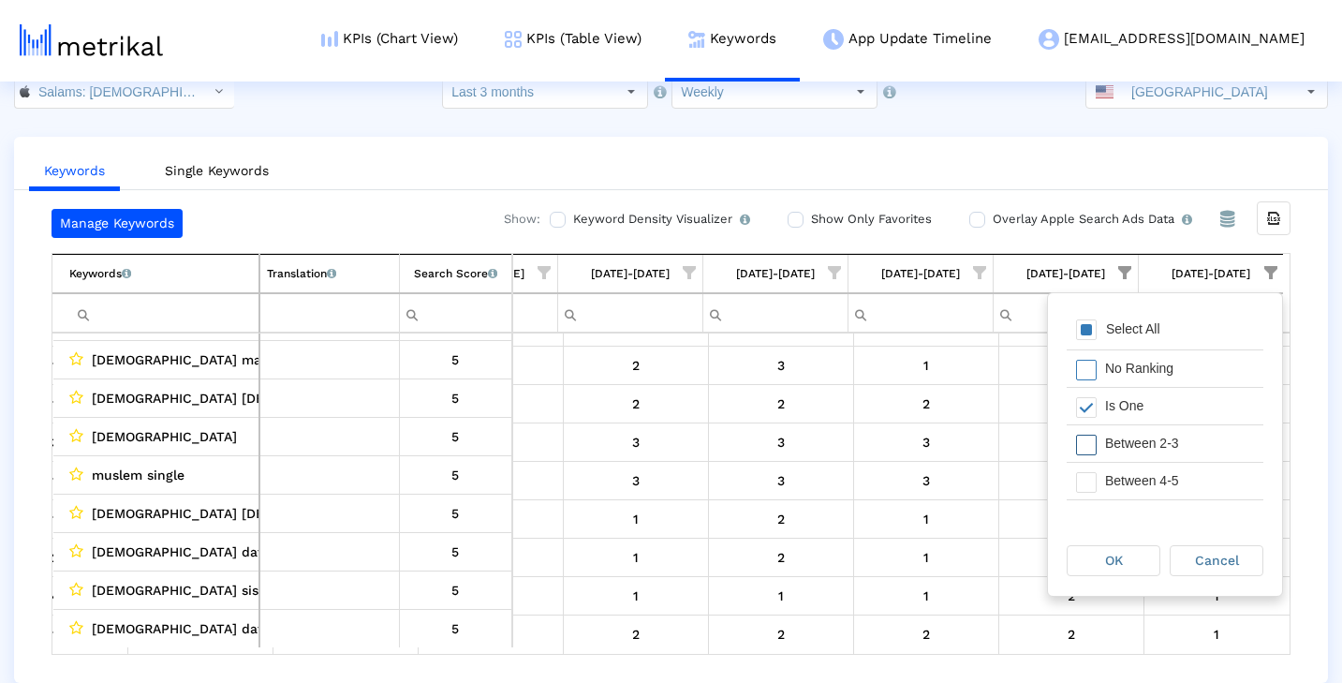
click at [1174, 443] on div "Between 2-3" at bounding box center [1180, 443] width 168 height 37
click at [1131, 488] on div "Between 4-5" at bounding box center [1180, 481] width 168 height 37
click at [1123, 568] on div "OK" at bounding box center [1114, 560] width 92 height 29
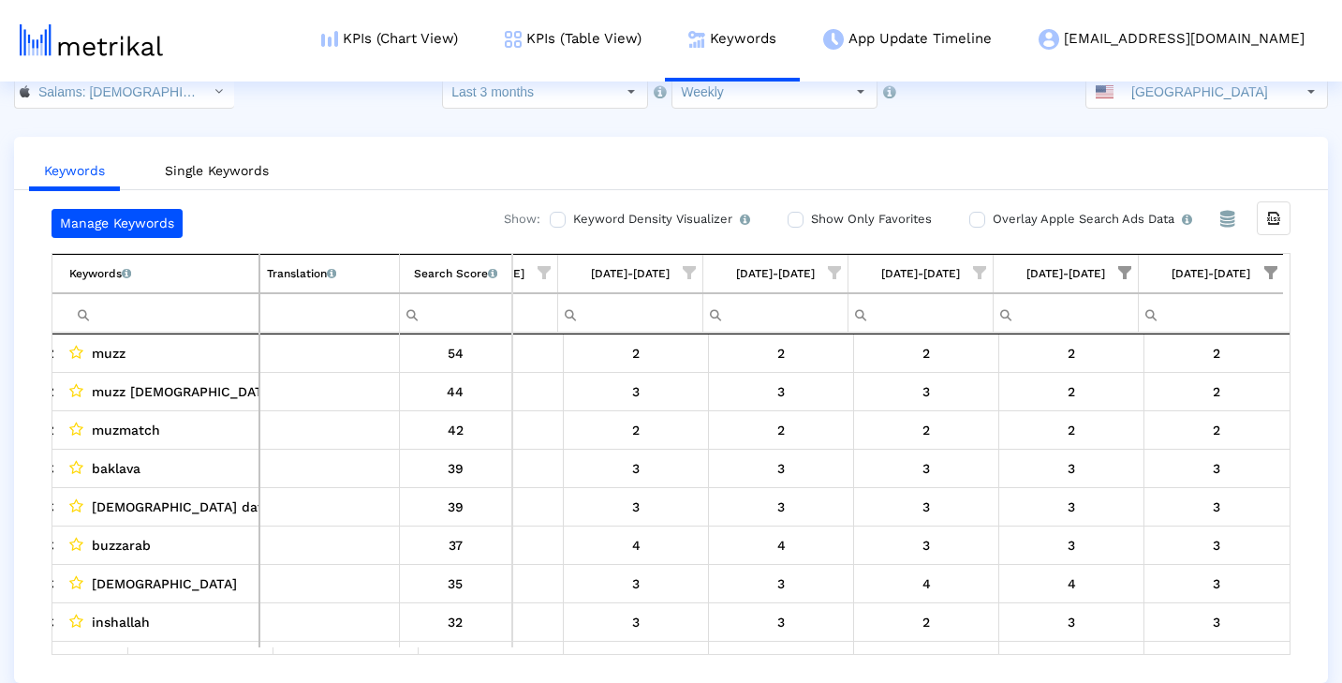
click at [1126, 273] on span "Show filter options for column '08/31/25-09/06/25'" at bounding box center [1124, 272] width 13 height 13
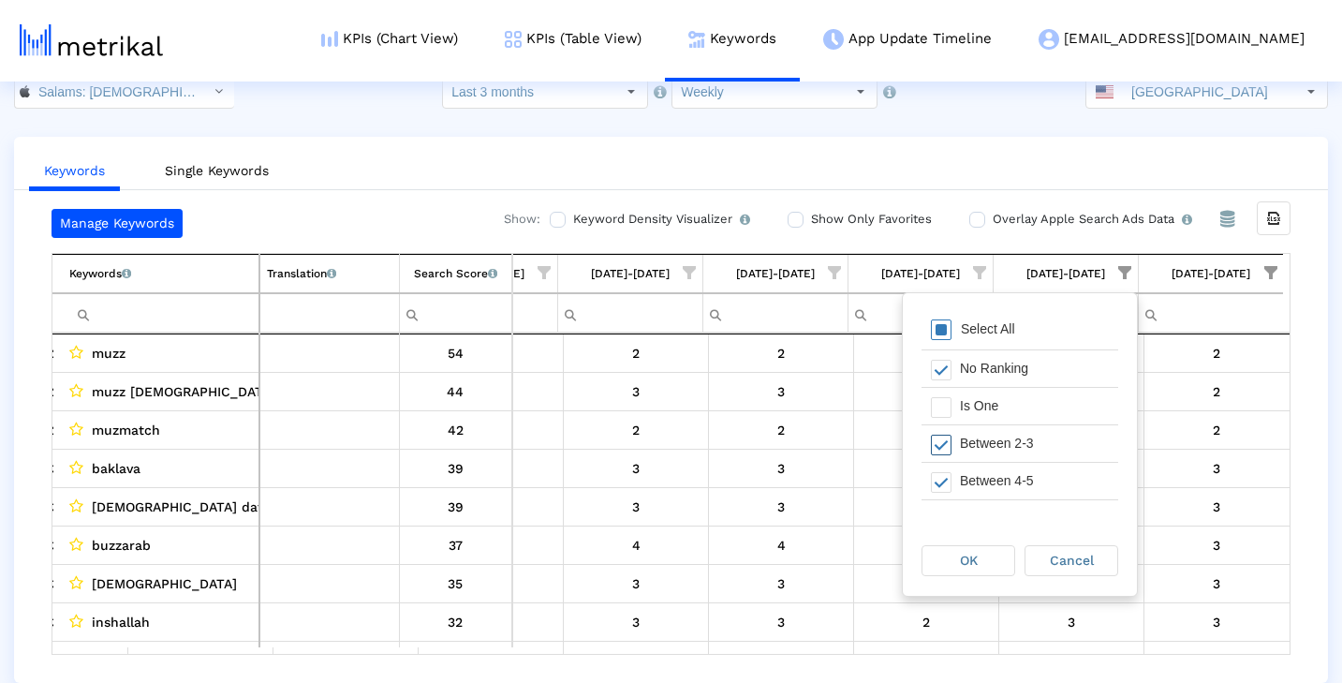
click at [1038, 444] on div "Between 2-3" at bounding box center [1035, 443] width 168 height 37
click at [1028, 483] on div "Between 4-5" at bounding box center [1035, 481] width 168 height 37
click at [980, 551] on div "OK" at bounding box center [968, 560] width 92 height 29
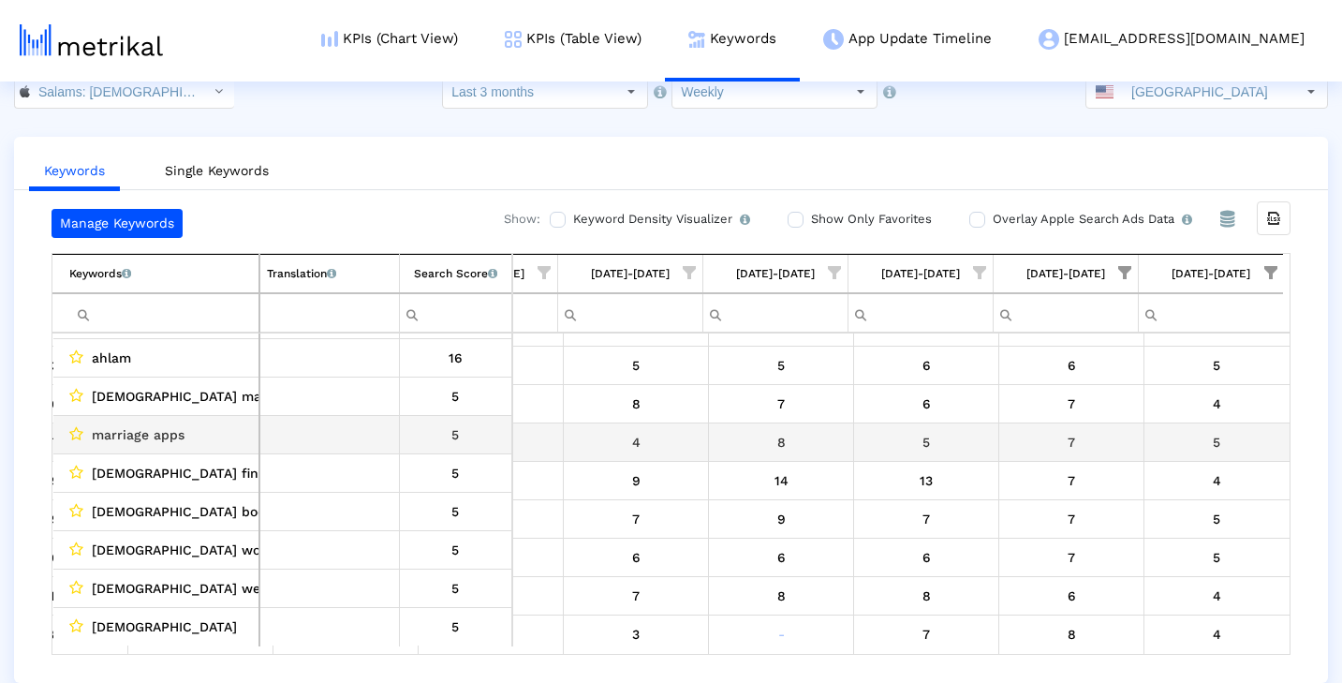
scroll to position [37, 0]
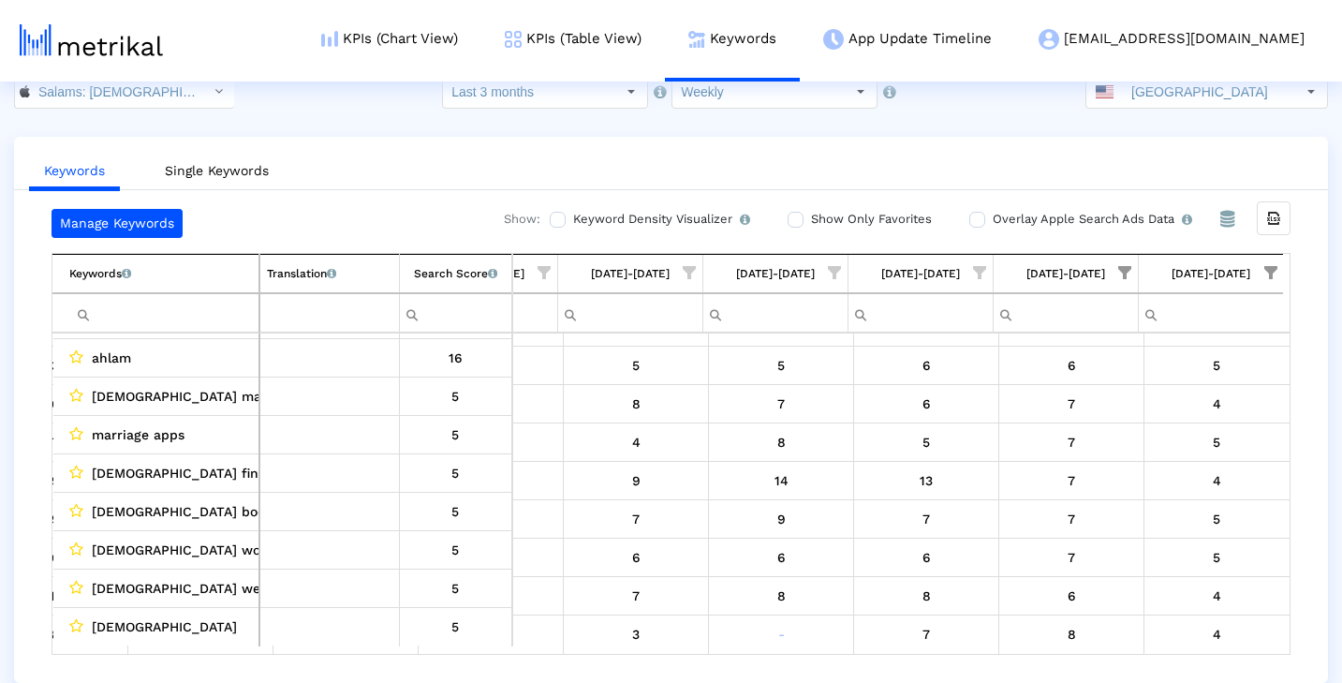
click at [1266, 275] on span "Show filter options for column '09/07/25-09/13/25'" at bounding box center [1270, 272] width 13 height 13
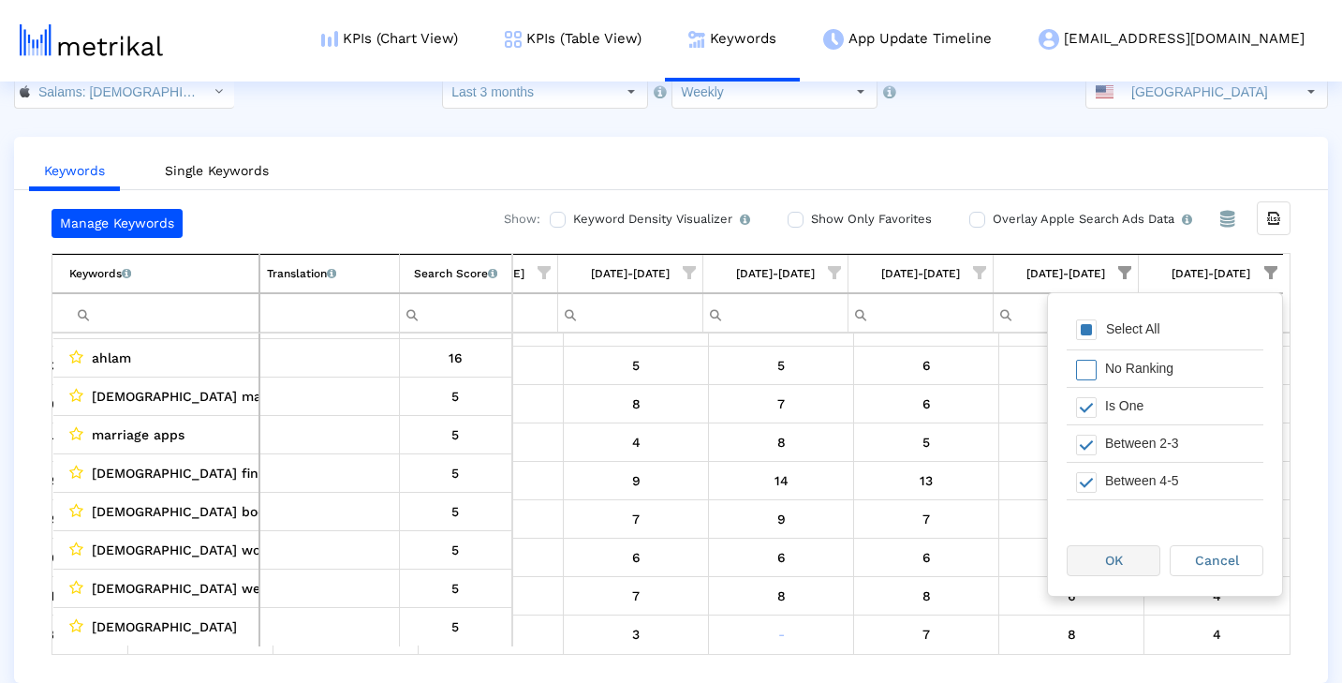
click at [1118, 567] on span "OK" at bounding box center [1114, 560] width 18 height 15
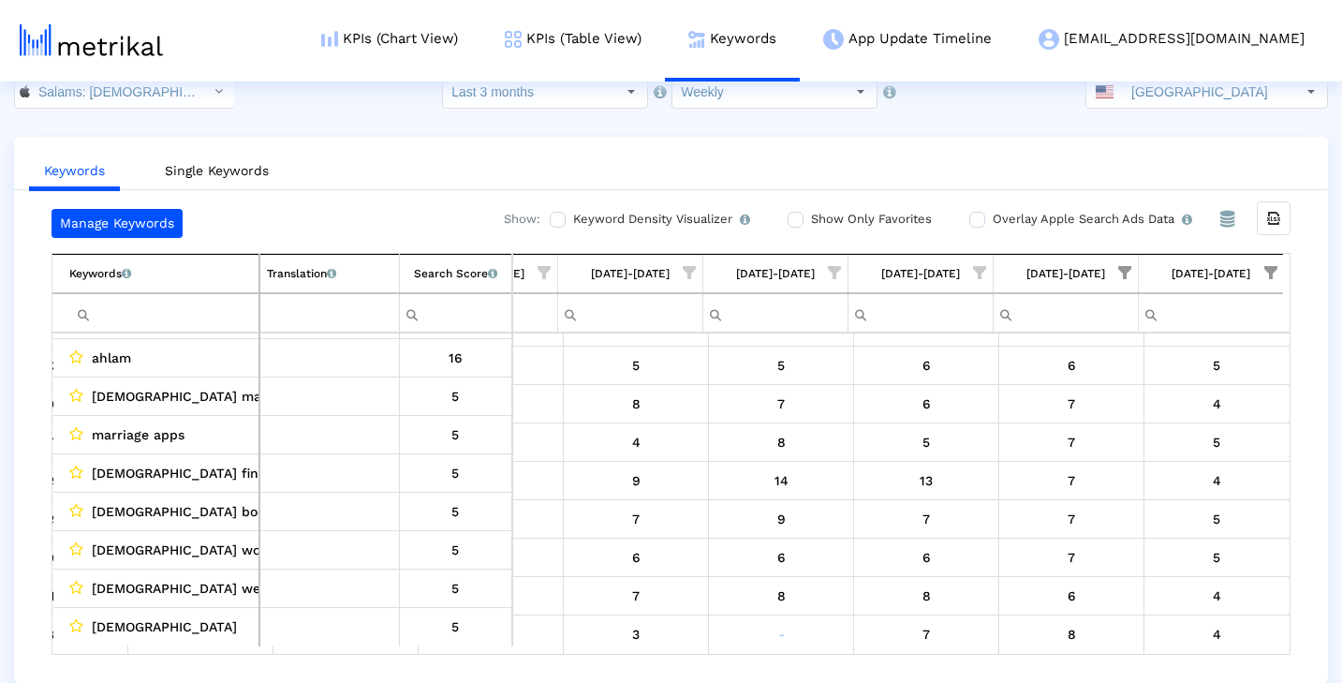
click at [1120, 272] on span "Show filter options for column '08/31/25-09/06/25'" at bounding box center [1124, 272] width 13 height 13
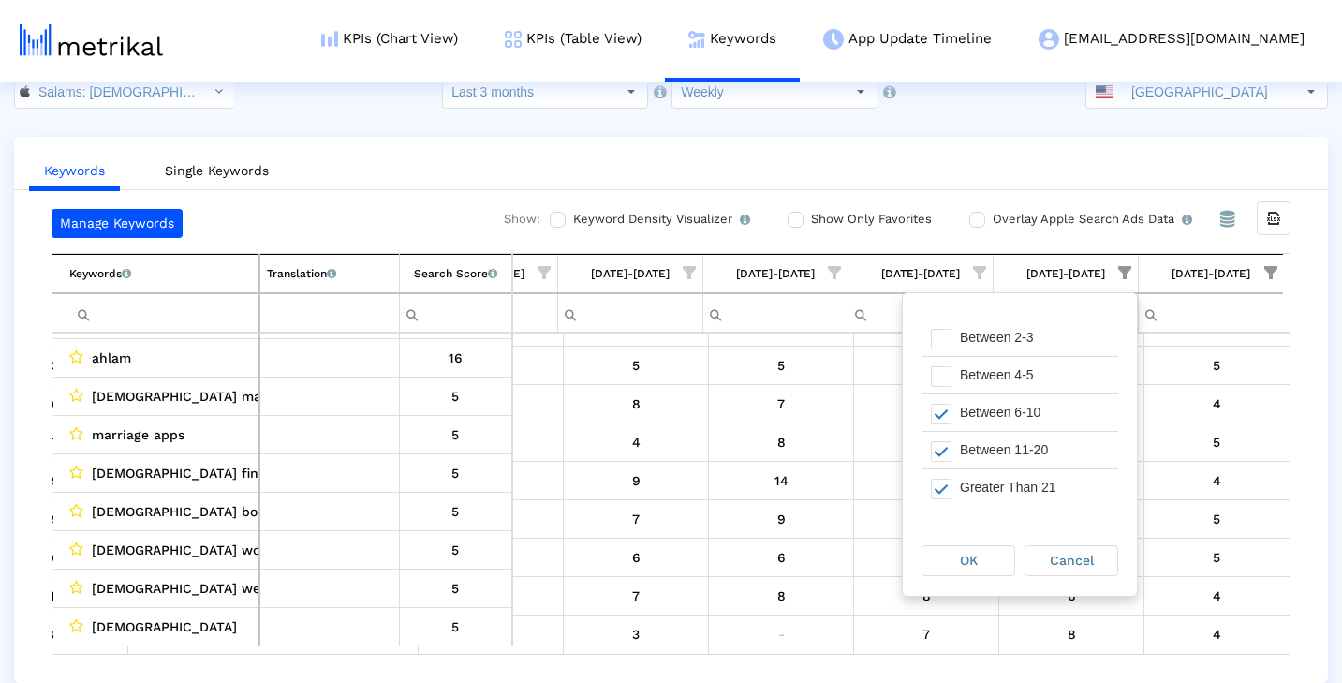
scroll to position [106, 0]
click at [1304, 376] on div "Manage Keywords Show: Keyword Density Visualizer Turn this on to view where and…" at bounding box center [671, 432] width 1314 height 446
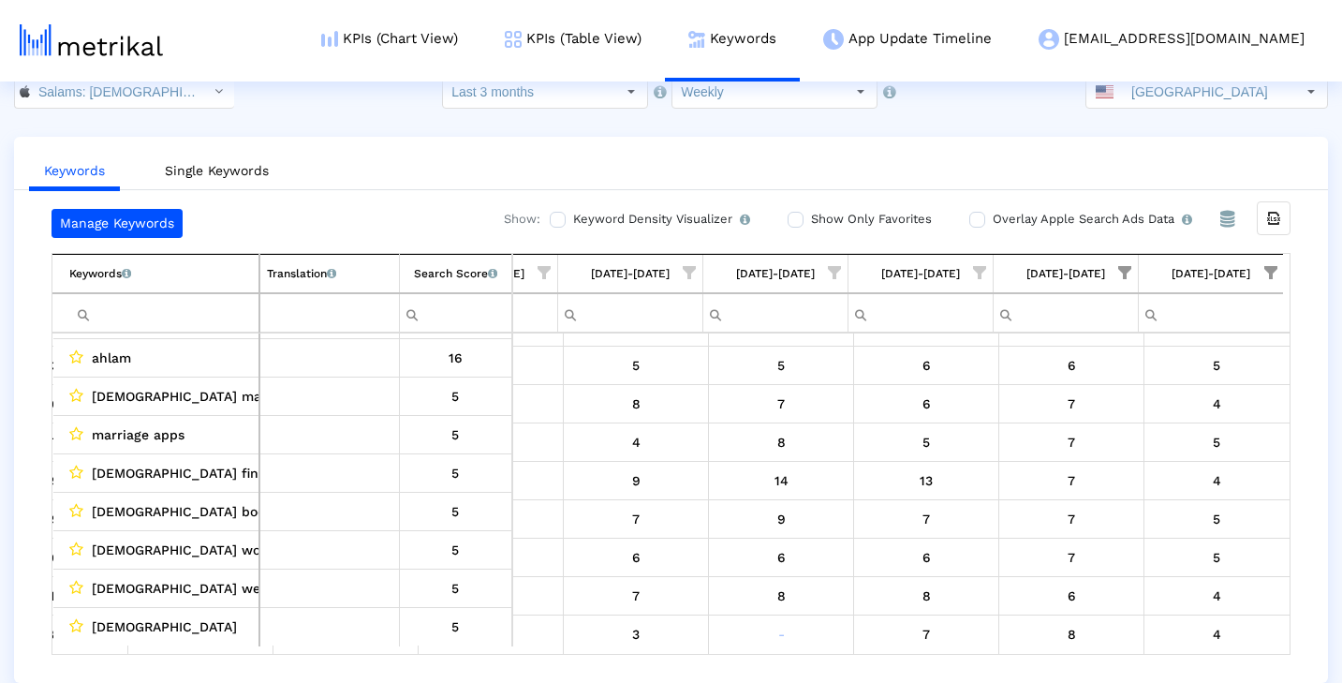
click at [1267, 271] on span "Show filter options for column '09/07/25-09/13/25'" at bounding box center [1270, 272] width 13 height 13
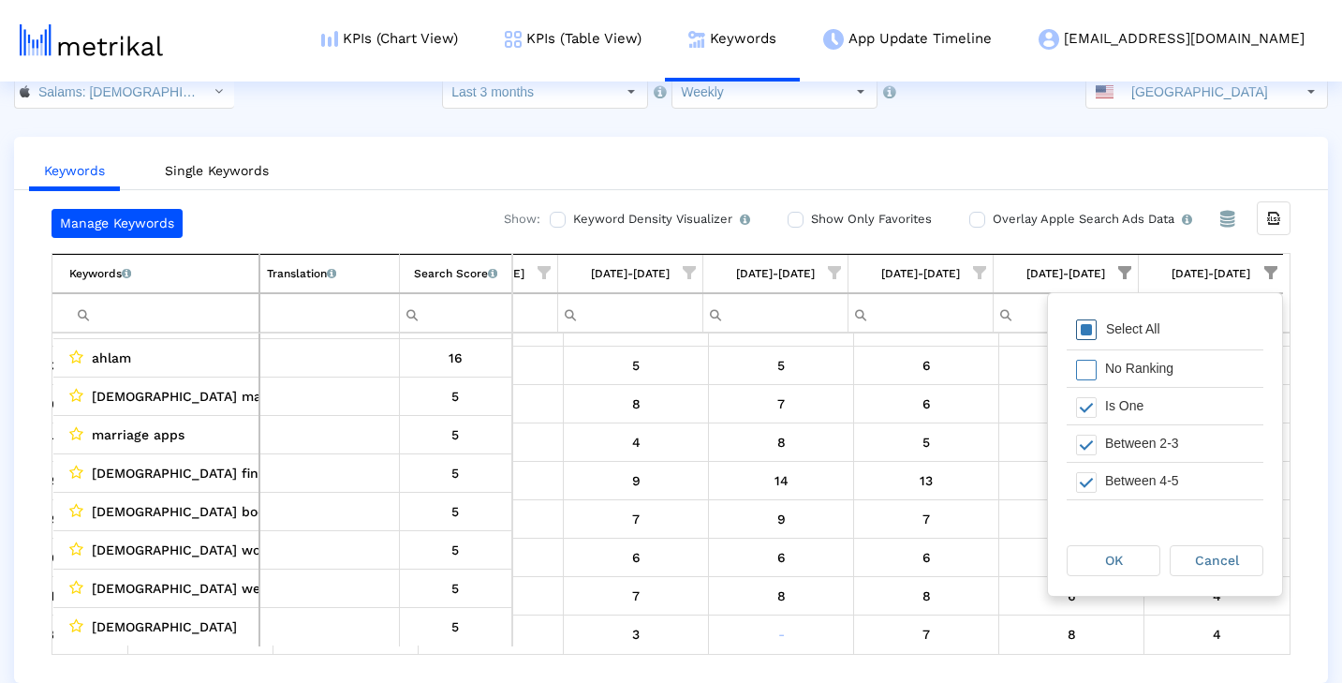
click at [1080, 332] on span "Filter options" at bounding box center [1086, 329] width 21 height 21
click at [1094, 406] on span "Filter options" at bounding box center [1086, 407] width 21 height 21
click at [1114, 557] on span "OK" at bounding box center [1114, 560] width 18 height 15
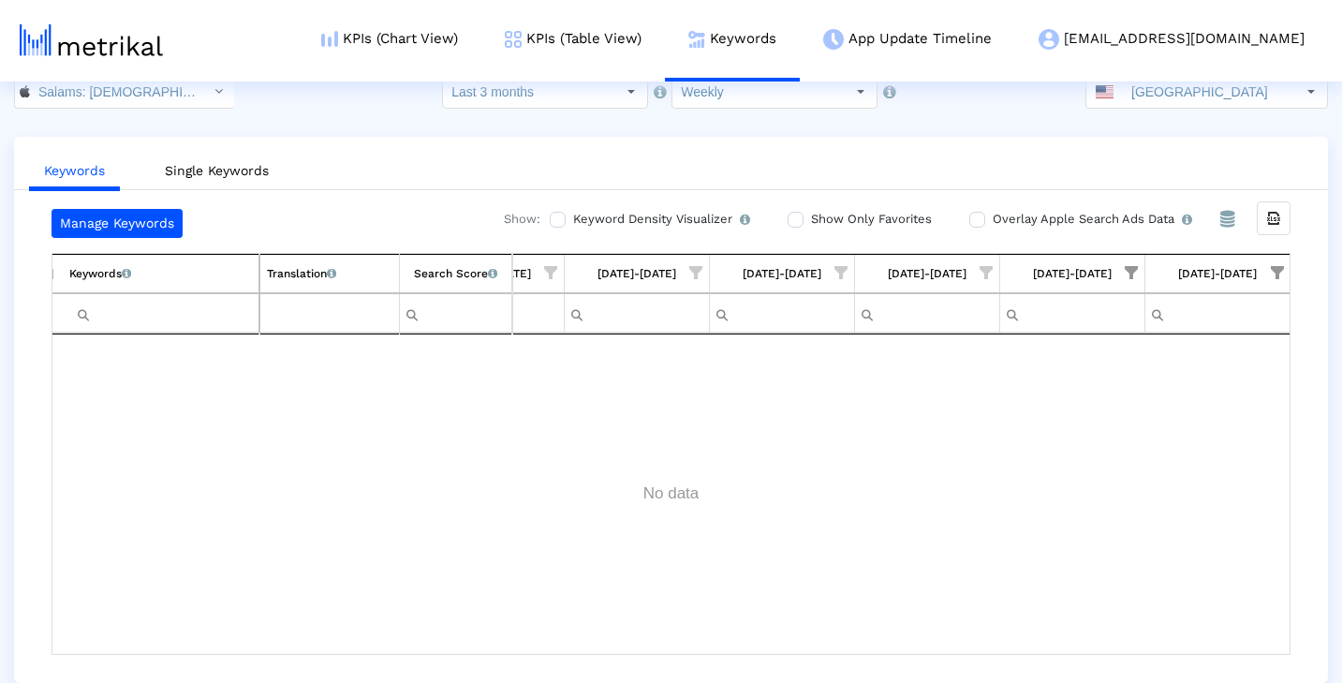
click at [1131, 270] on span "Show filter options for column '08/31/25-09/06/25'" at bounding box center [1131, 272] width 13 height 13
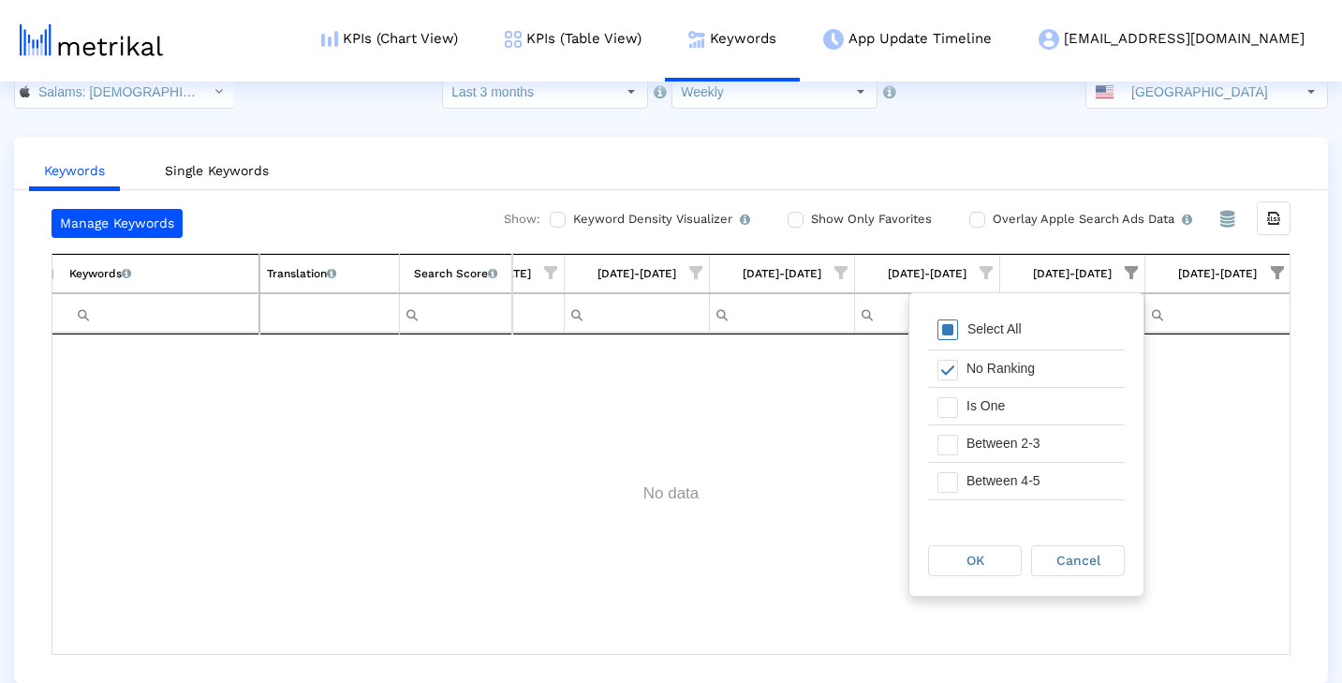
click at [946, 332] on span "Filter options" at bounding box center [947, 329] width 21 height 21
click at [952, 408] on span "Filter options" at bounding box center [947, 407] width 21 height 21
click at [973, 563] on span "OK" at bounding box center [975, 560] width 18 height 15
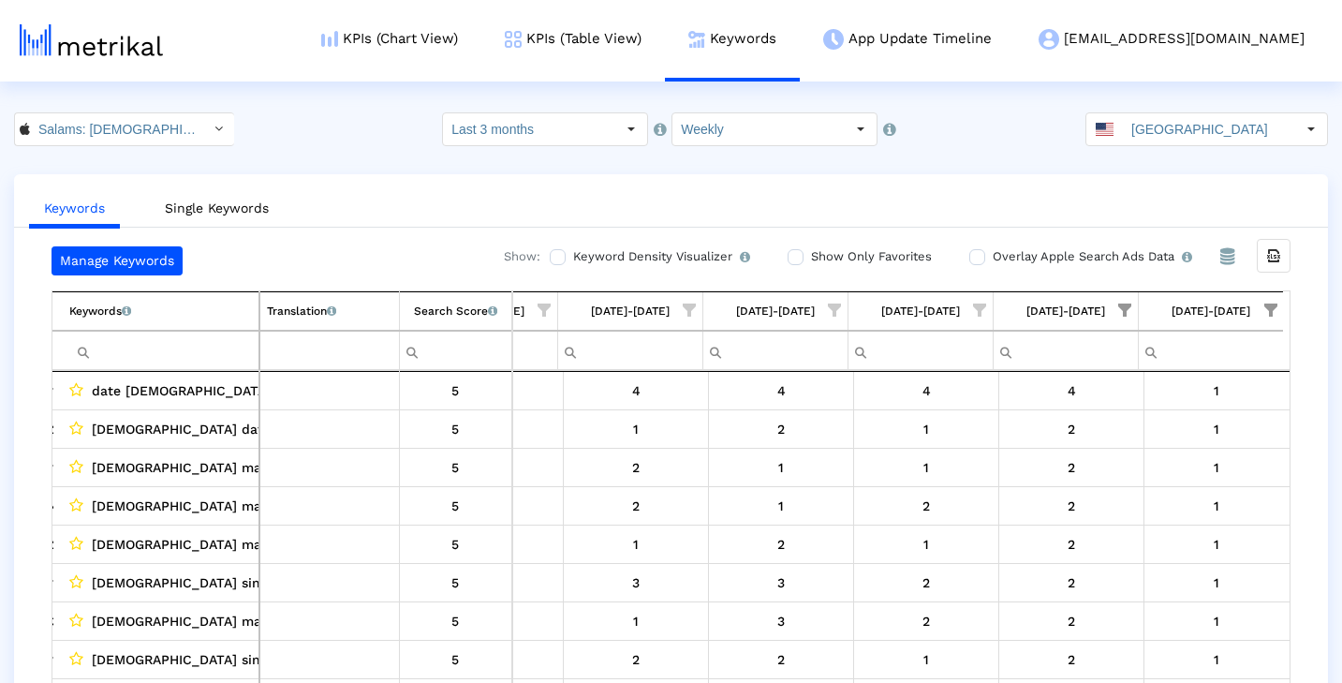
scroll to position [0, 0]
click at [1272, 303] on span "Show filter options for column '09/07/25-09/13/25'" at bounding box center [1270, 309] width 13 height 13
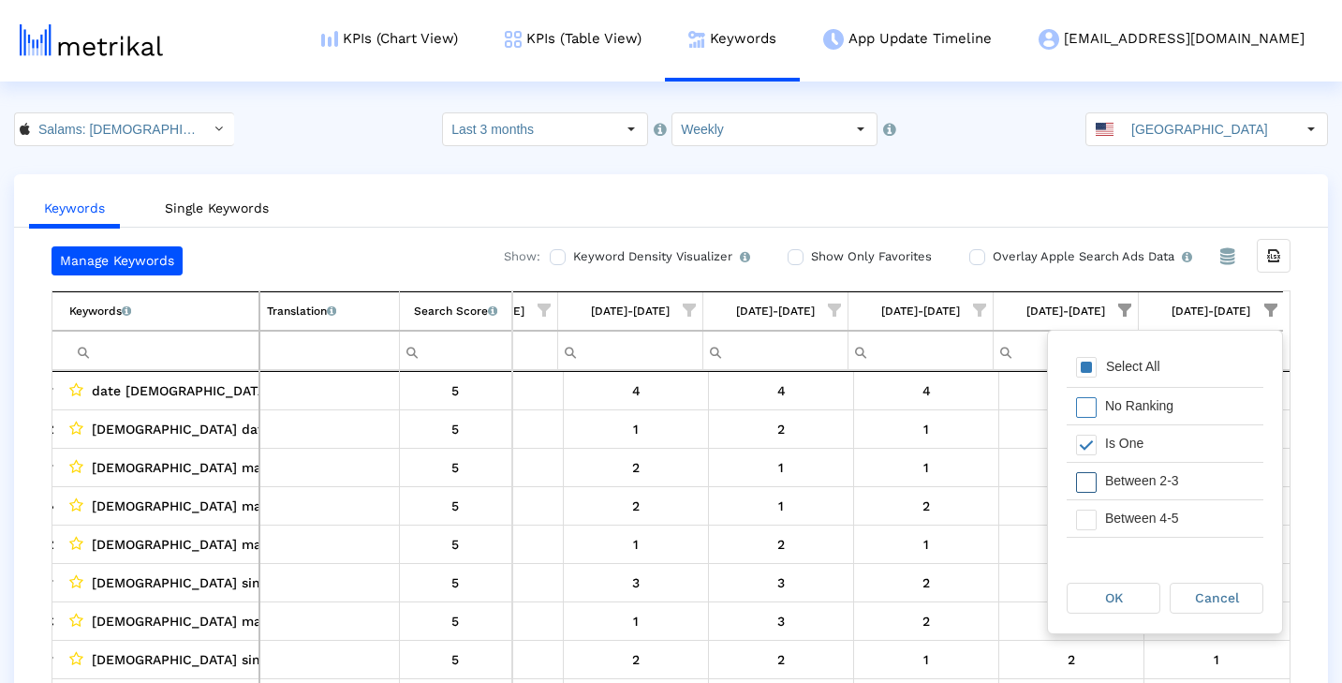
click at [1201, 476] on div "Between 2-3" at bounding box center [1180, 481] width 168 height 37
click at [1206, 420] on div "Between 4-5" at bounding box center [1180, 412] width 168 height 37
click at [1194, 450] on div "Between 6-10" at bounding box center [1180, 450] width 168 height 37
click at [1110, 595] on span "OK" at bounding box center [1114, 597] width 18 height 15
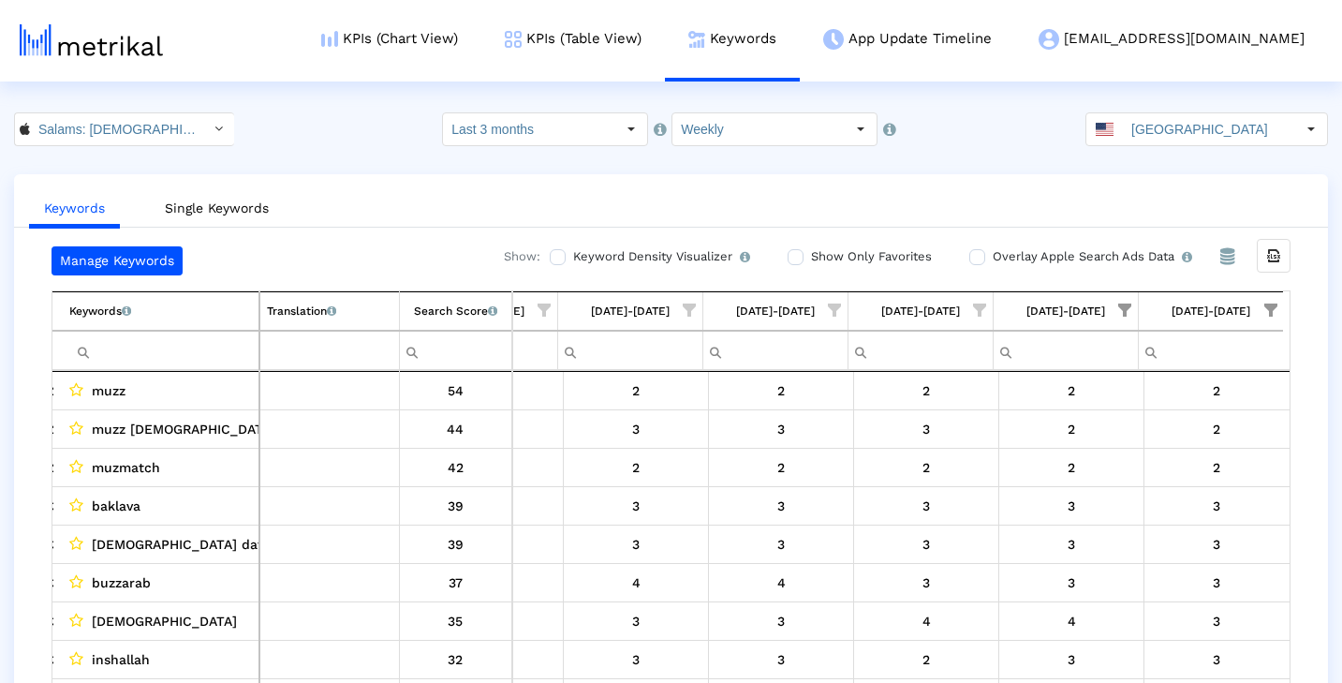
click at [1127, 314] on span "Show filter options for column '08/31/25-09/06/25'" at bounding box center [1124, 309] width 13 height 13
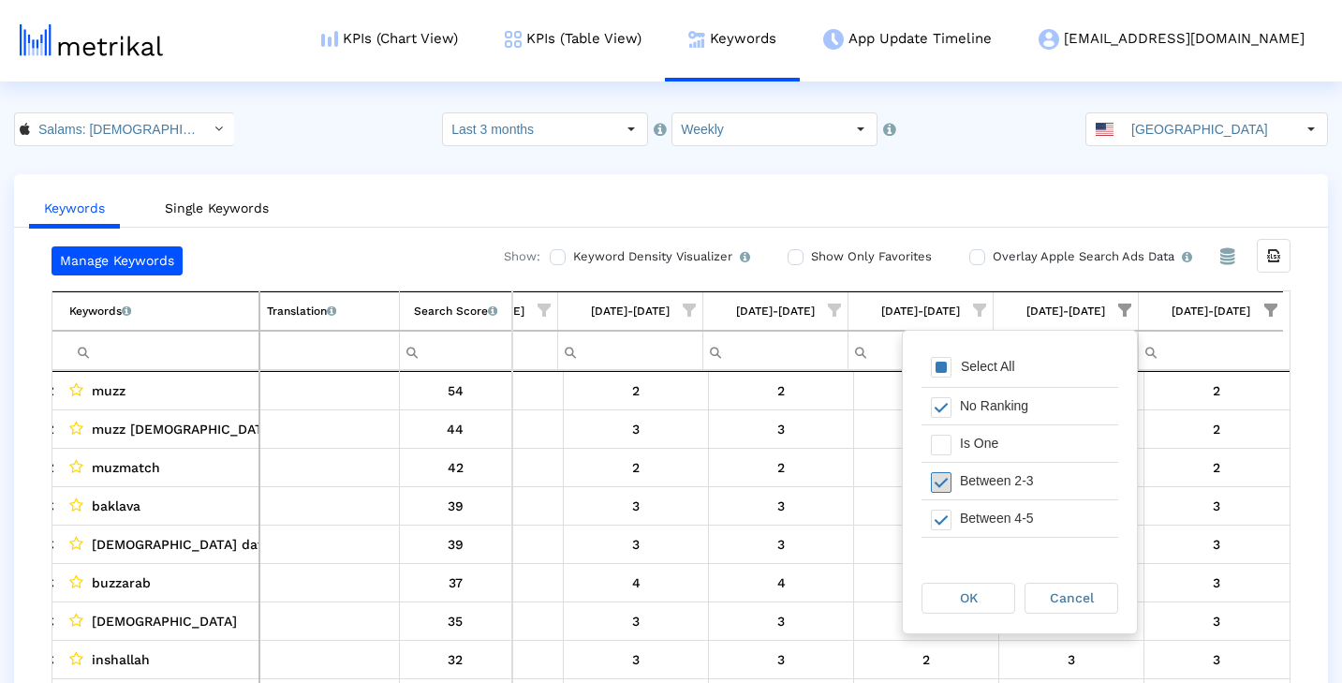
click at [944, 484] on span "Filter options" at bounding box center [941, 482] width 21 height 21
click at [945, 413] on span "Filter options" at bounding box center [941, 414] width 21 height 21
click at [940, 450] on span "Filter options" at bounding box center [941, 451] width 21 height 21
click at [971, 604] on span "OK" at bounding box center [969, 597] width 18 height 15
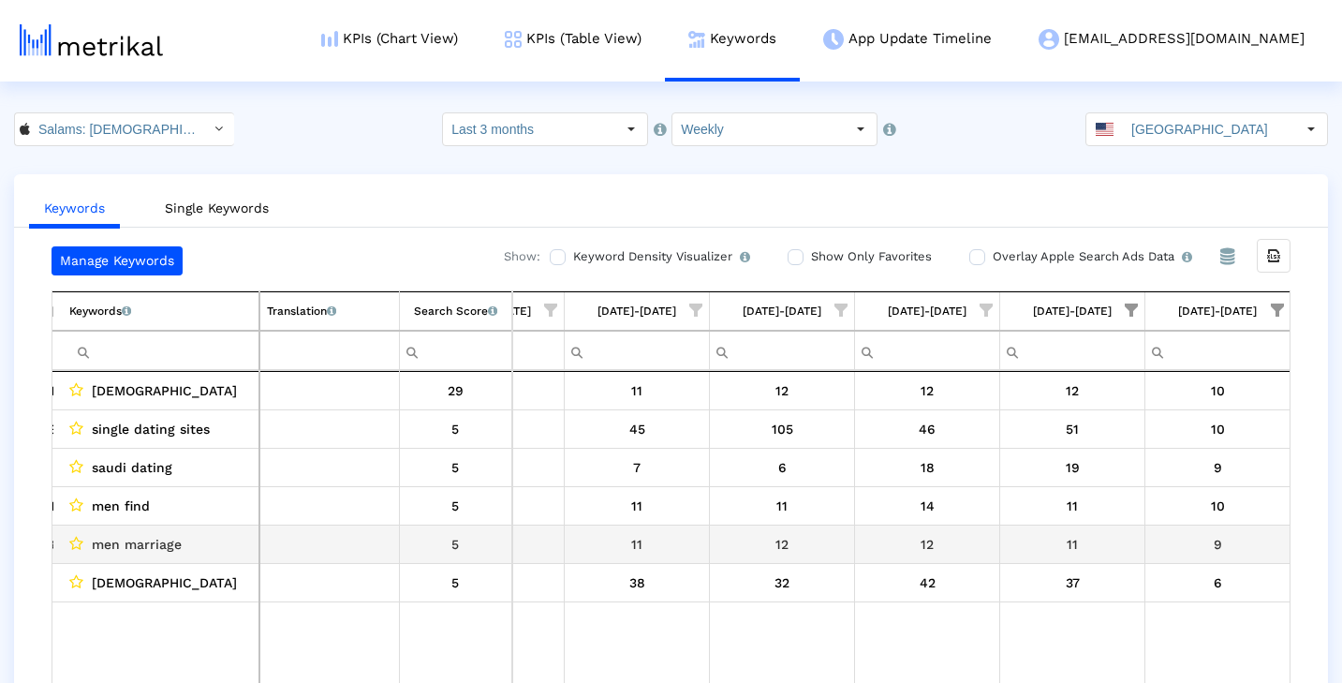
scroll to position [0, 0]
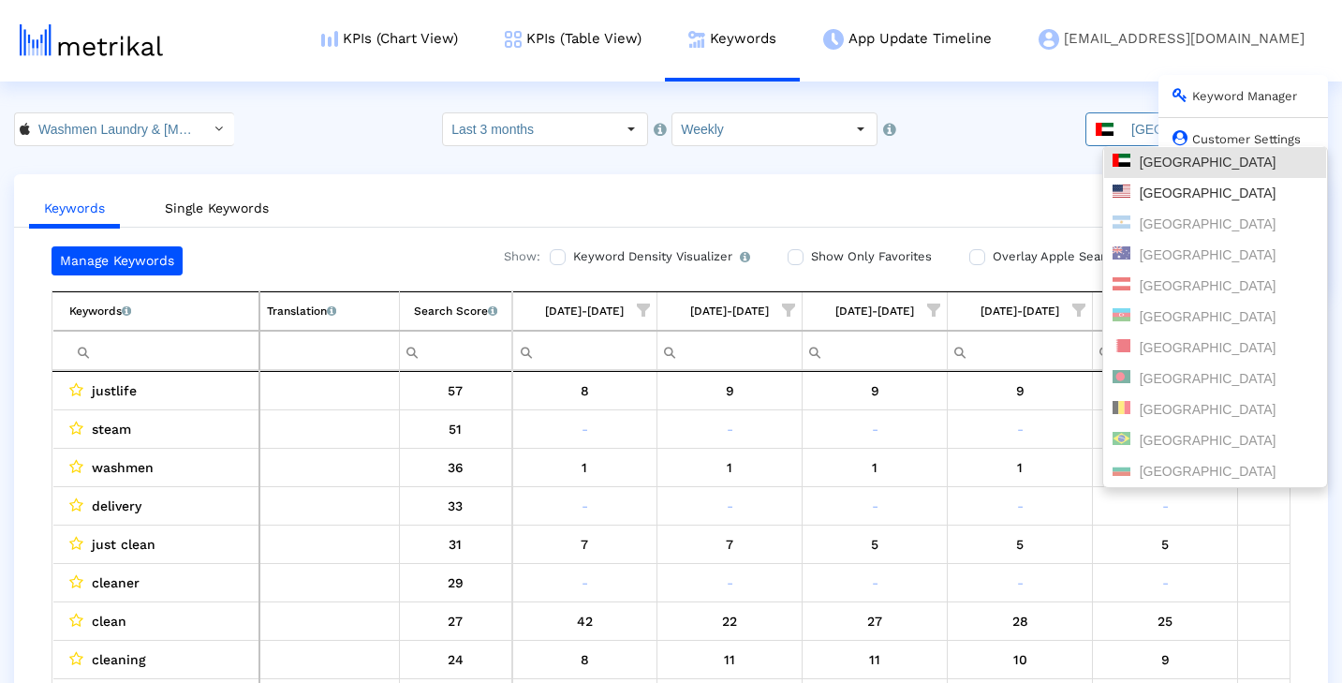
scroll to position [0, 244]
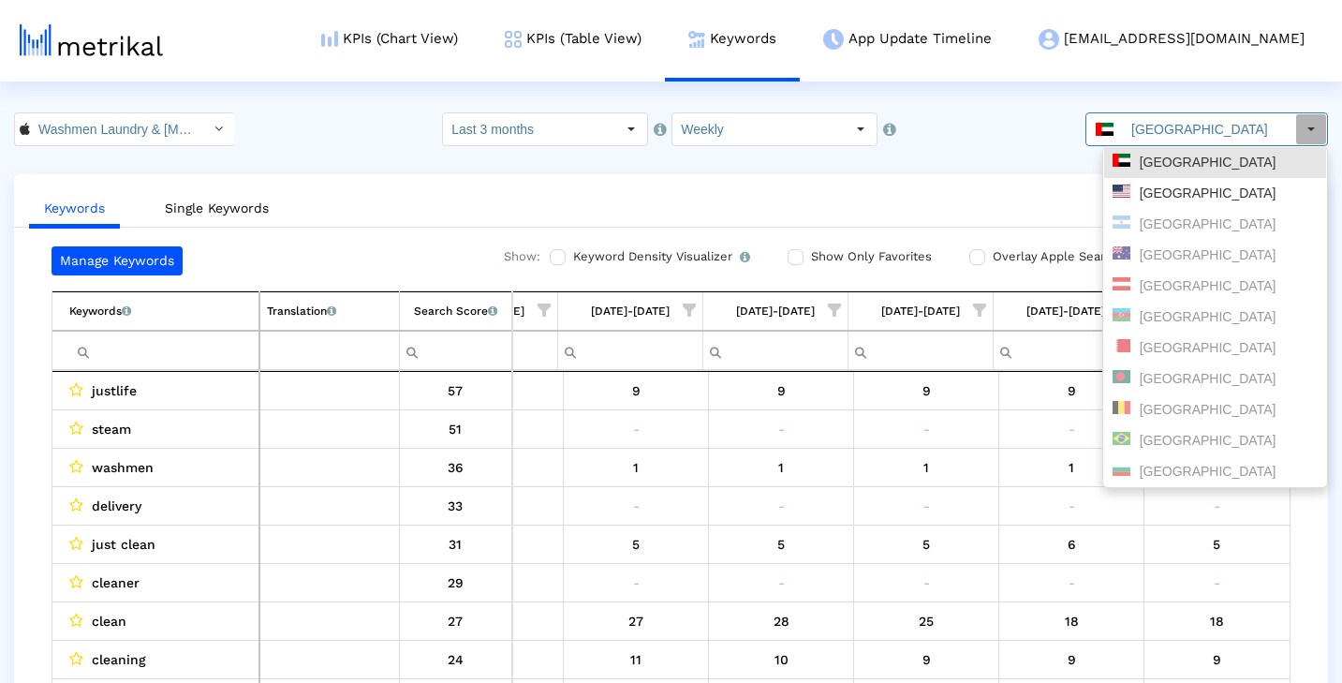
click at [928, 188] on ul "Keywords Single Keywords" at bounding box center [671, 206] width 1314 height 44
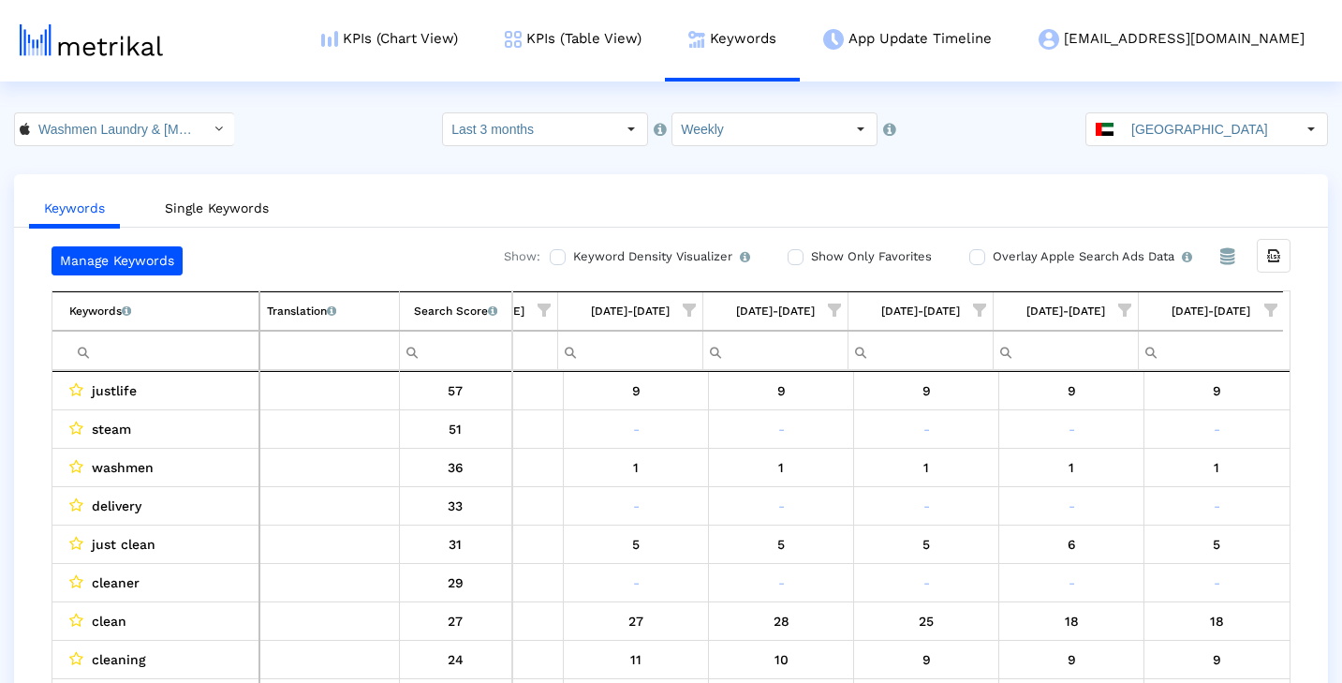
click at [1269, 305] on span "Show filter options for column '09/07/25-09/13/25'" at bounding box center [1270, 309] width 13 height 13
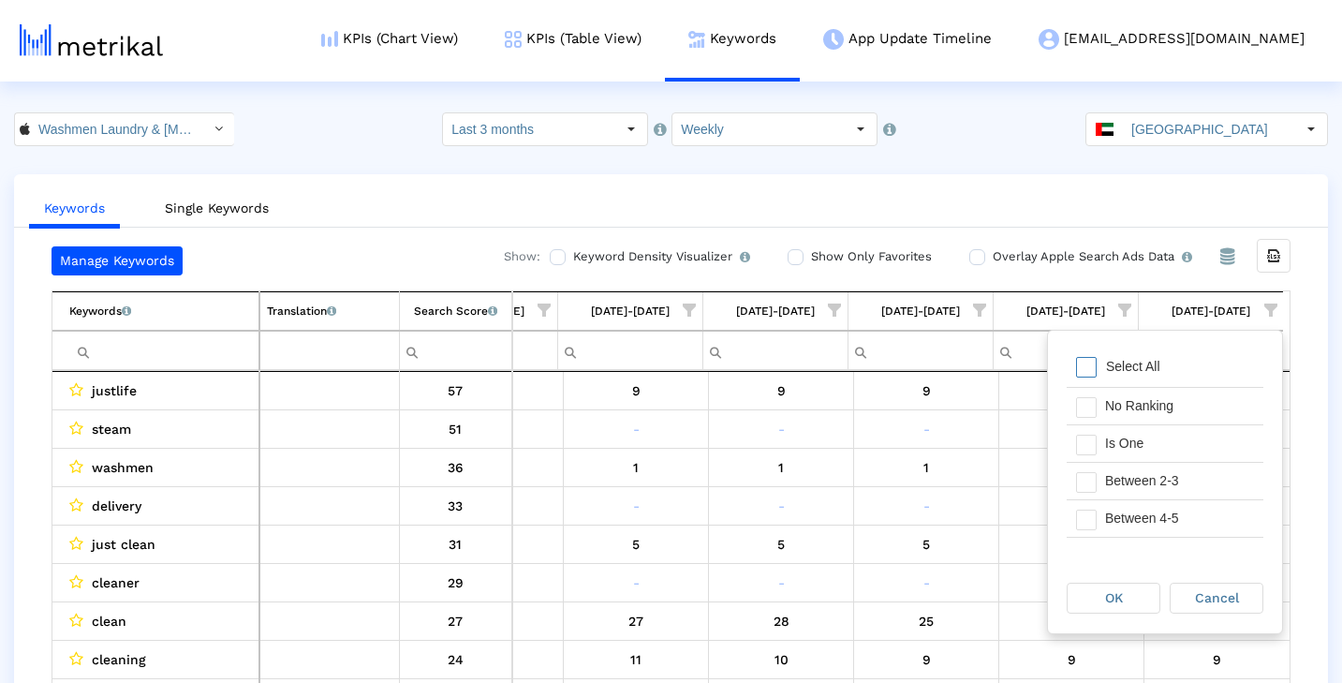
scroll to position [0, 0]
click at [1322, 333] on div "Manage Keywords Show: Keyword Density Visualizer Turn this on to view where and…" at bounding box center [671, 469] width 1314 height 446
